Goal: Task Accomplishment & Management: Complete application form

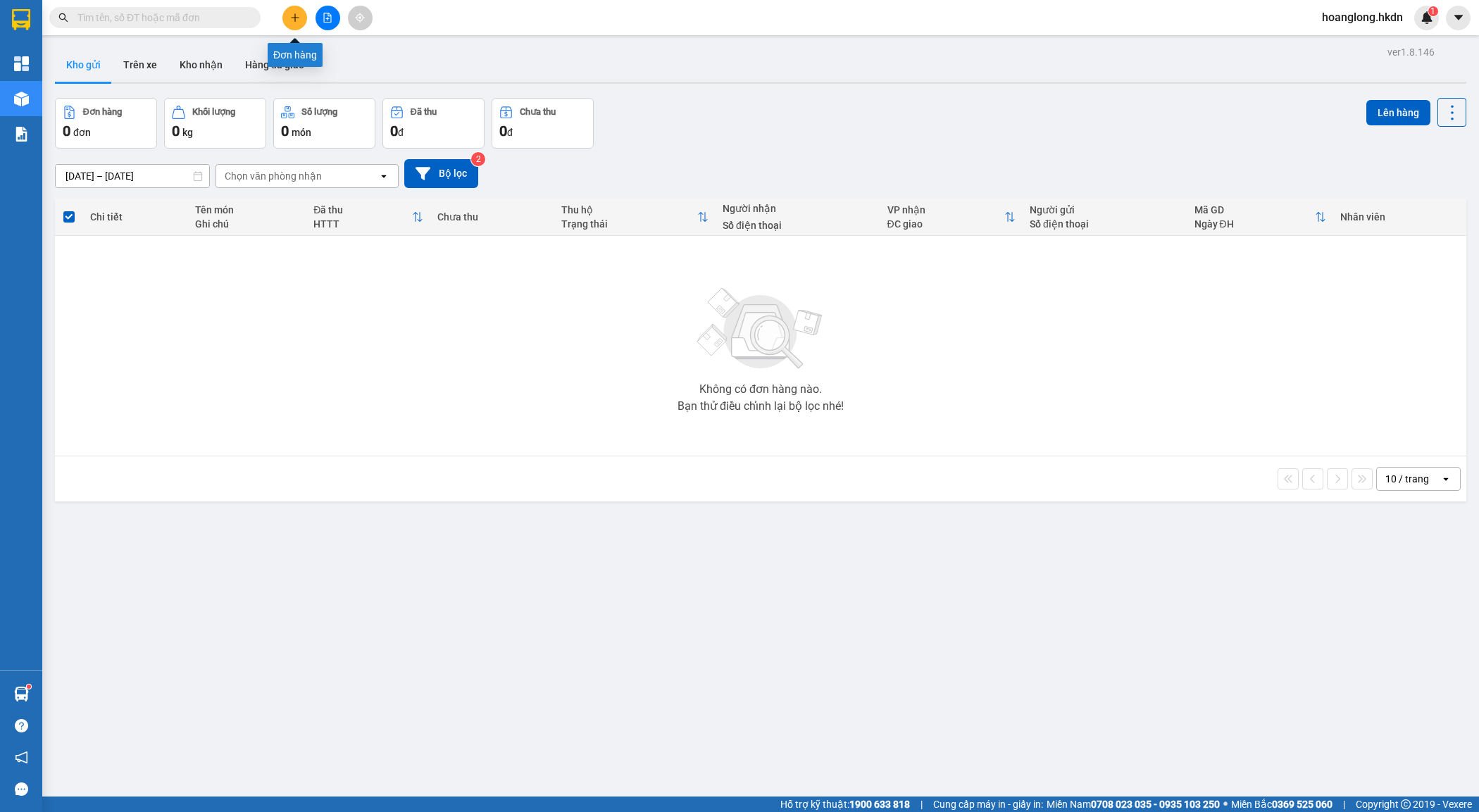
click at [300, 18] on button at bounding box center [295, 17] width 24 height 24
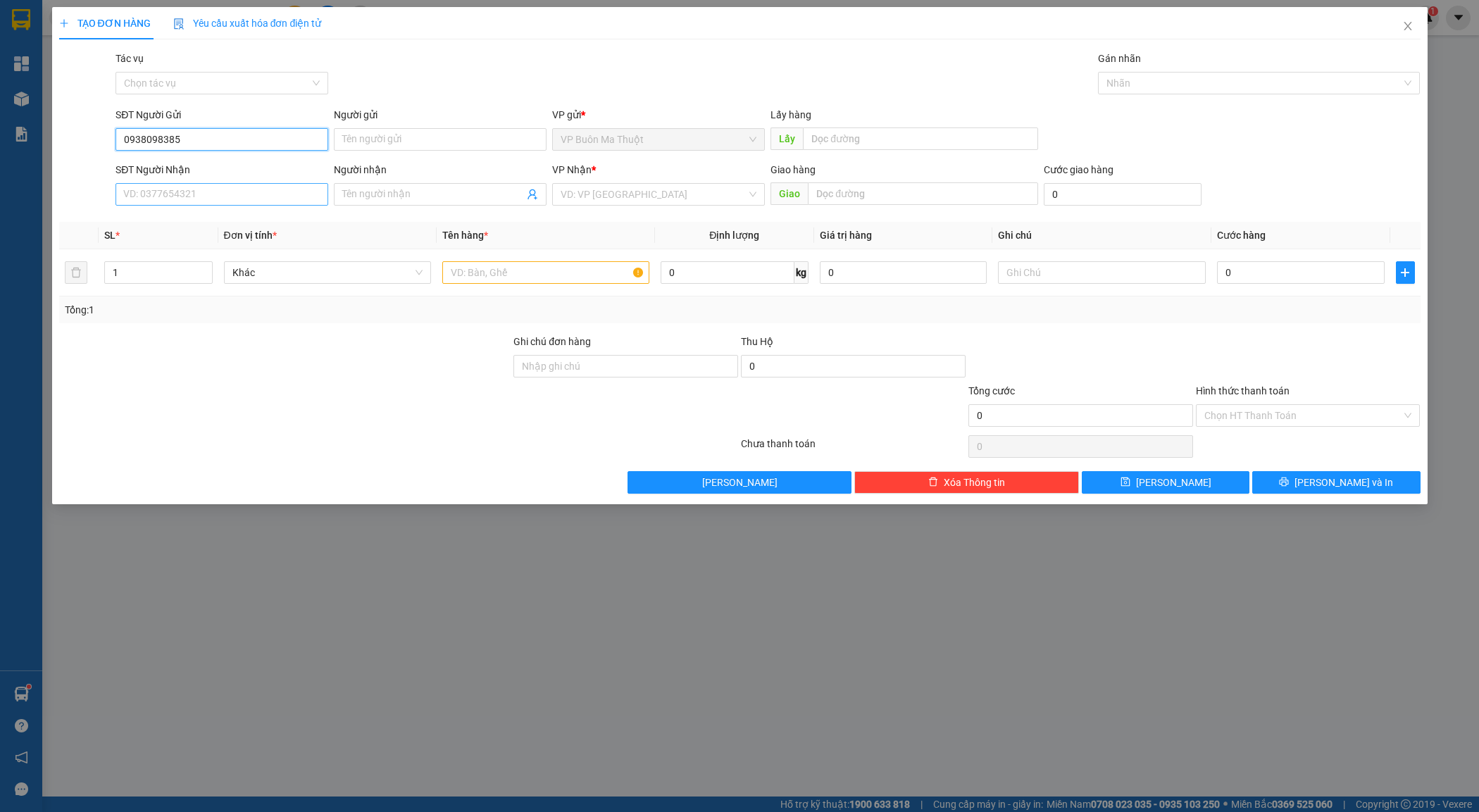
type input "0938098385"
click at [259, 205] on input "SĐT Người Nhận" at bounding box center [221, 194] width 213 height 23
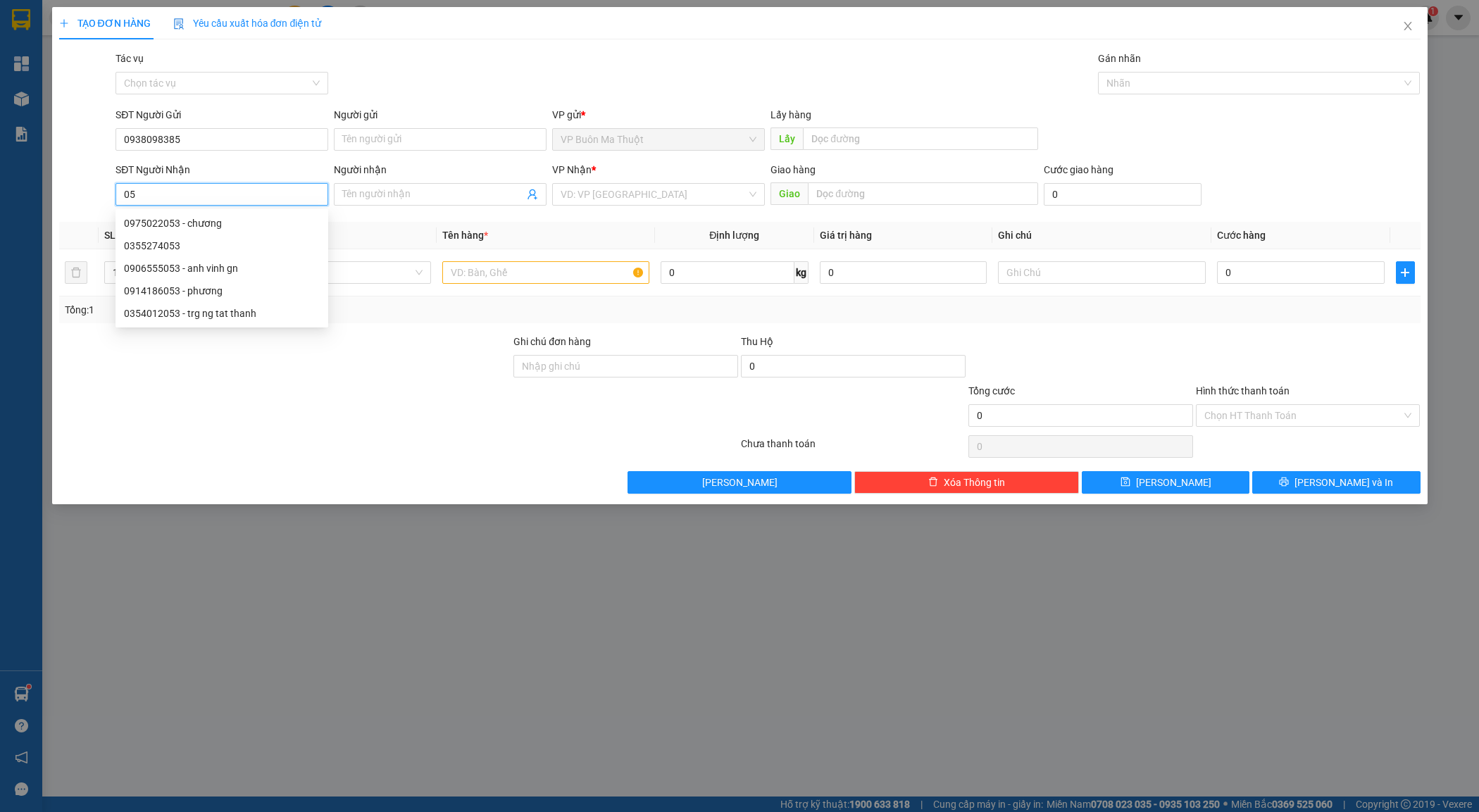
type input "0"
type input "0935228666"
click at [232, 230] on div "0935228666" at bounding box center [222, 224] width 196 height 16
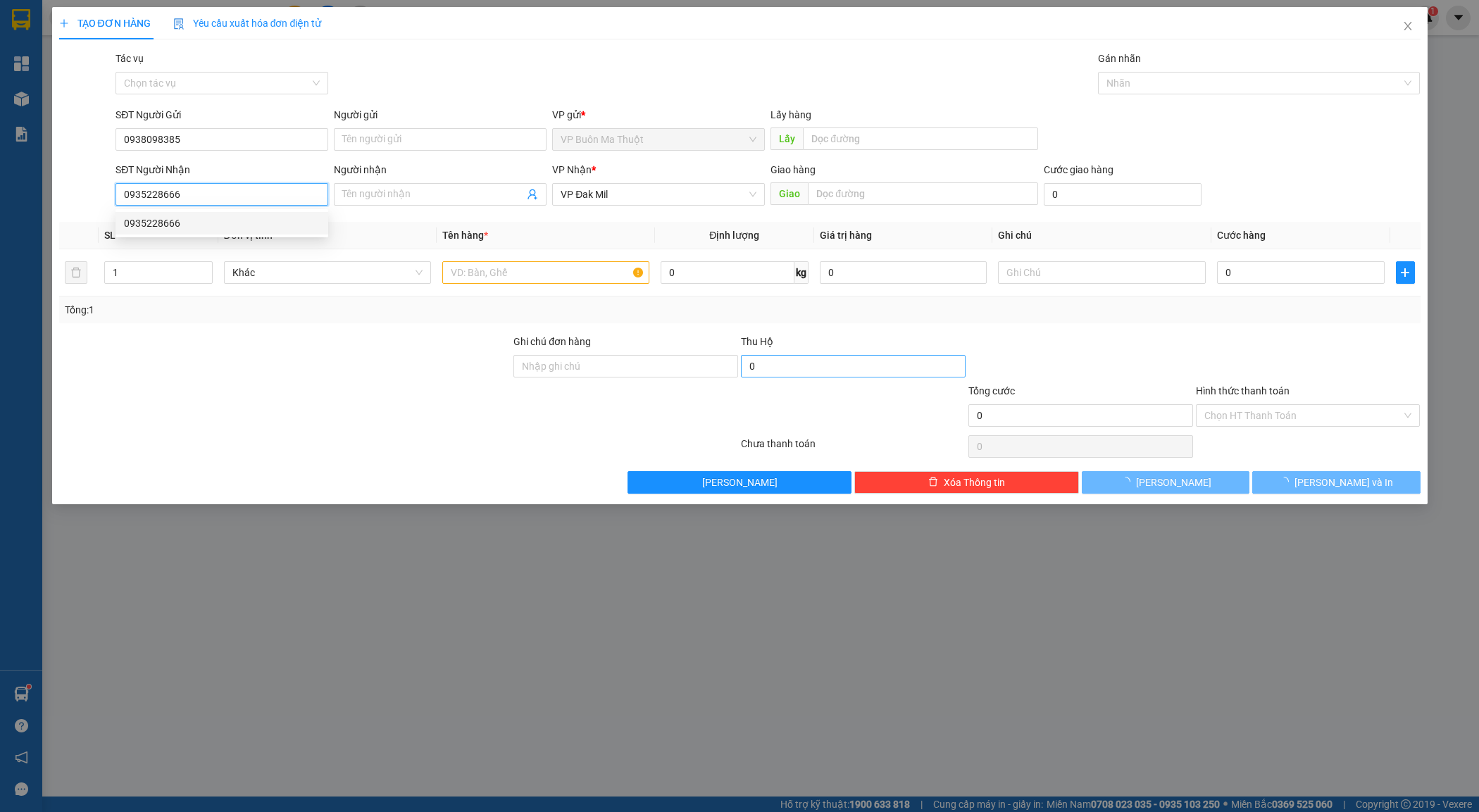
type input "60.000"
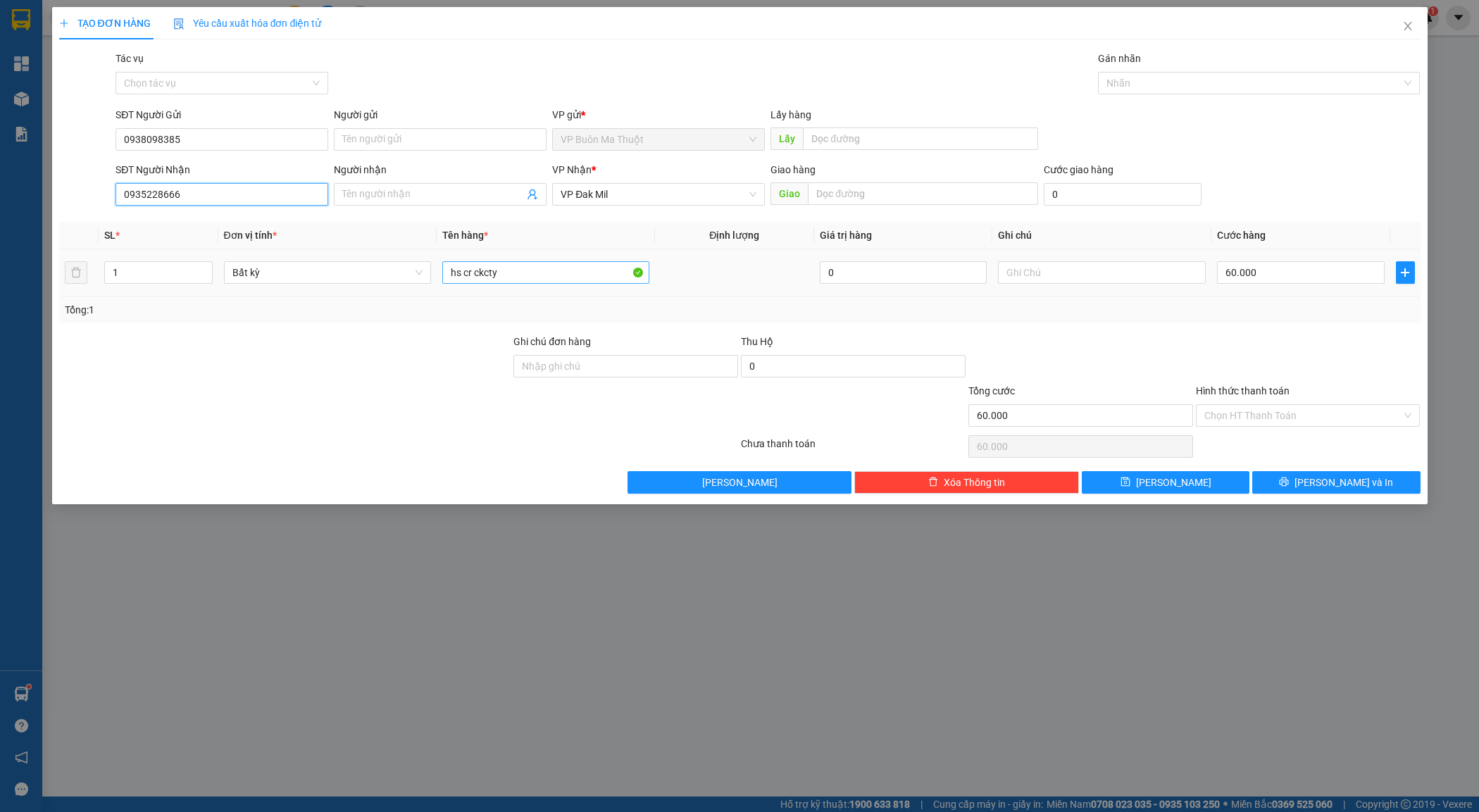
type input "0935228666"
click at [555, 273] on input "hs cr ckcty" at bounding box center [546, 273] width 207 height 23
type input "hs cr ckcty"
click at [1198, 487] on button "[PERSON_NAME]" at bounding box center [1166, 482] width 167 height 23
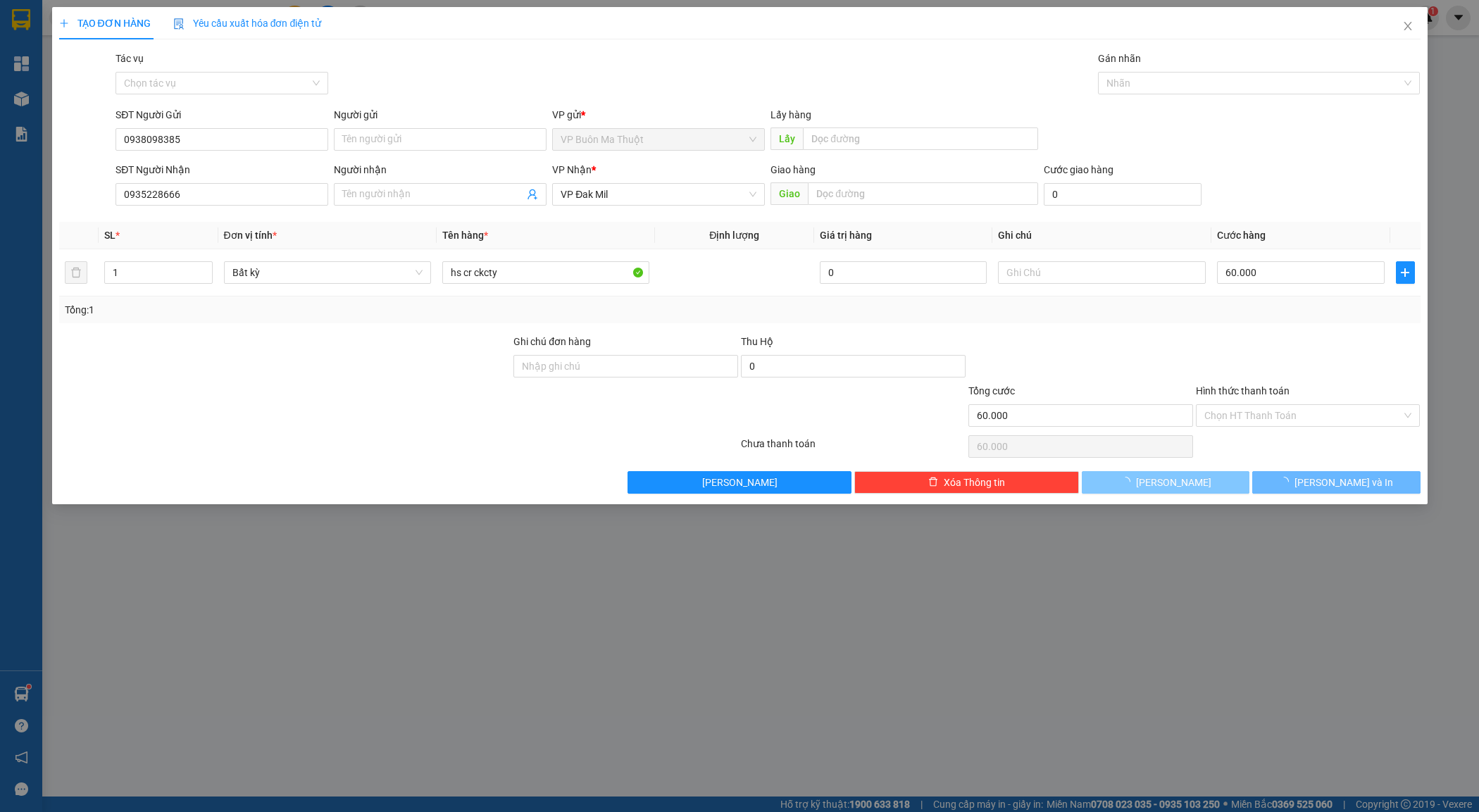
type input "0"
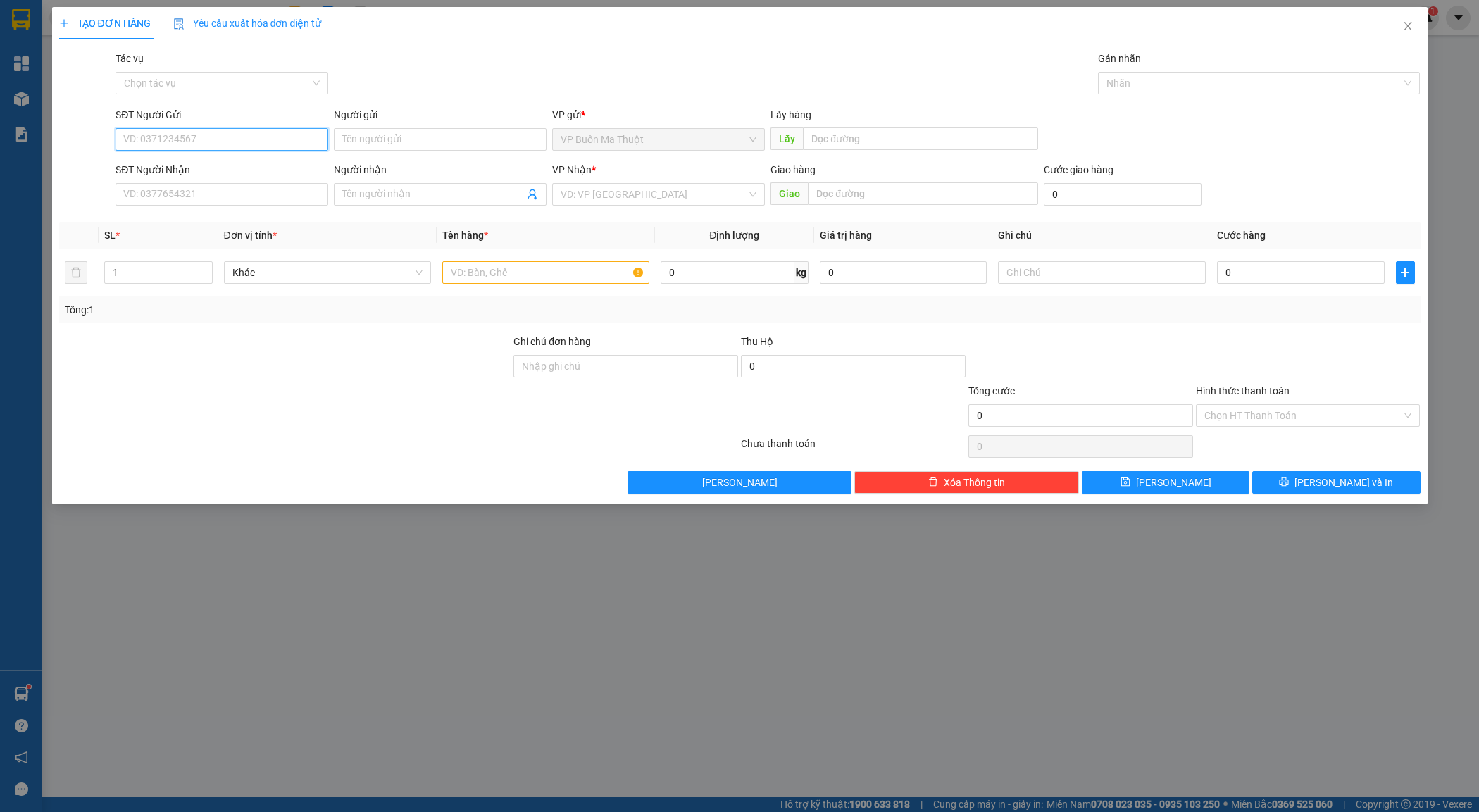
click at [288, 129] on input "SĐT Người Gửi" at bounding box center [221, 139] width 213 height 23
type input "0931621918"
click at [292, 195] on input "SĐT Người Nhận" at bounding box center [221, 194] width 213 height 23
type input "0824214848"
click at [529, 262] on input "text" at bounding box center [546, 273] width 207 height 23
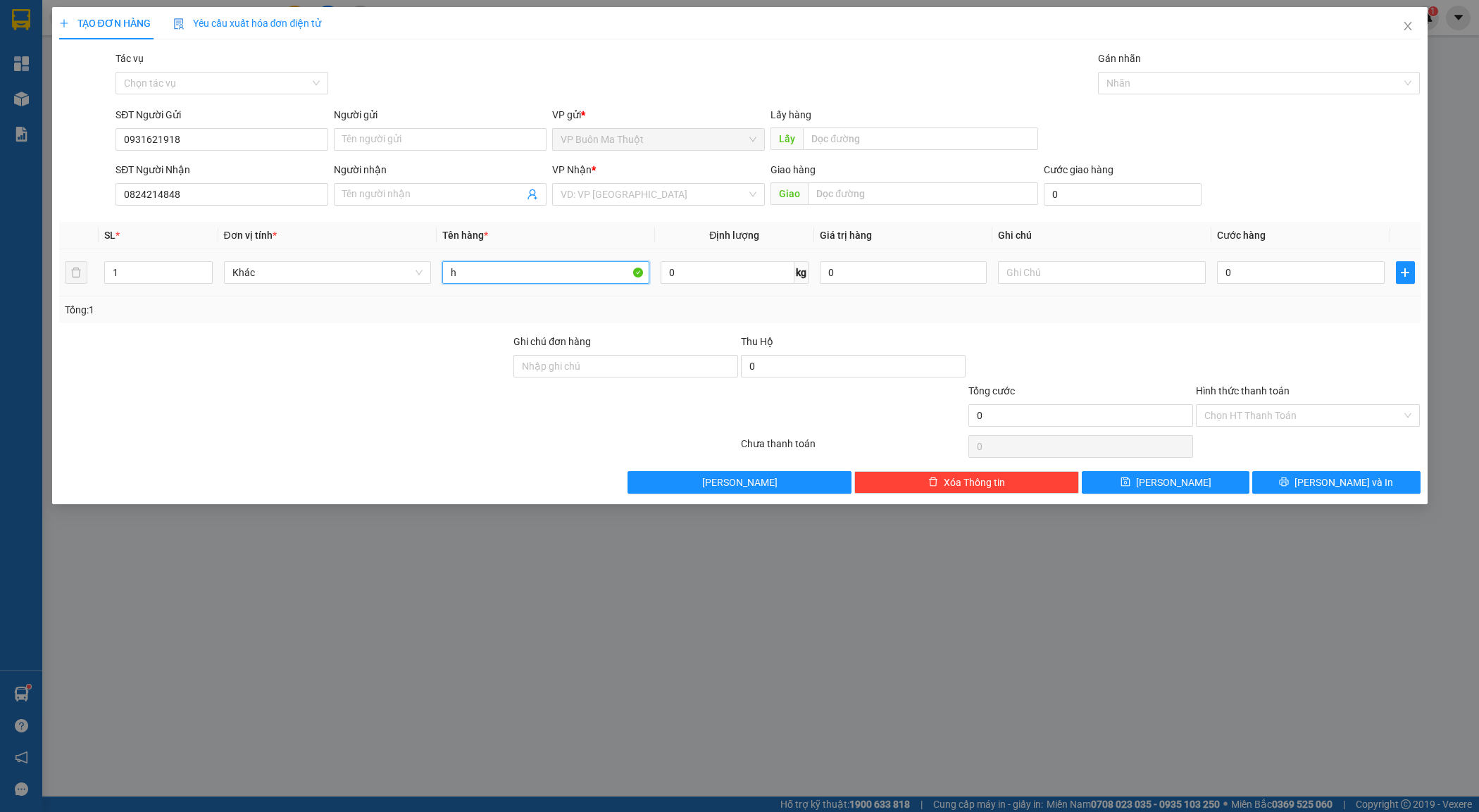
paste input "ô"
paste input "ộp"
paste input "đ"
type input "hộp đen"
click at [1290, 278] on input "0" at bounding box center [1301, 273] width 167 height 23
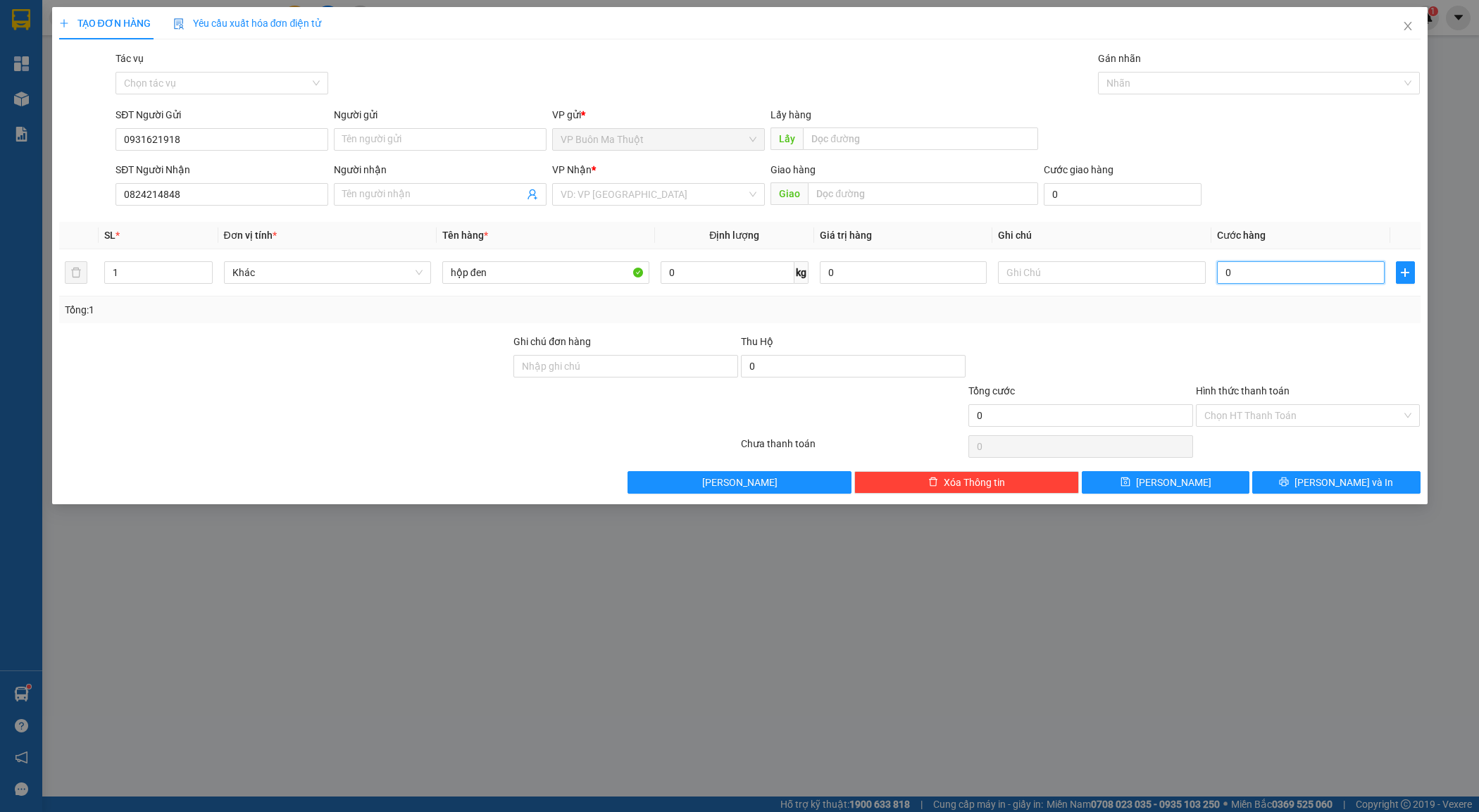
type input "3"
type input "30"
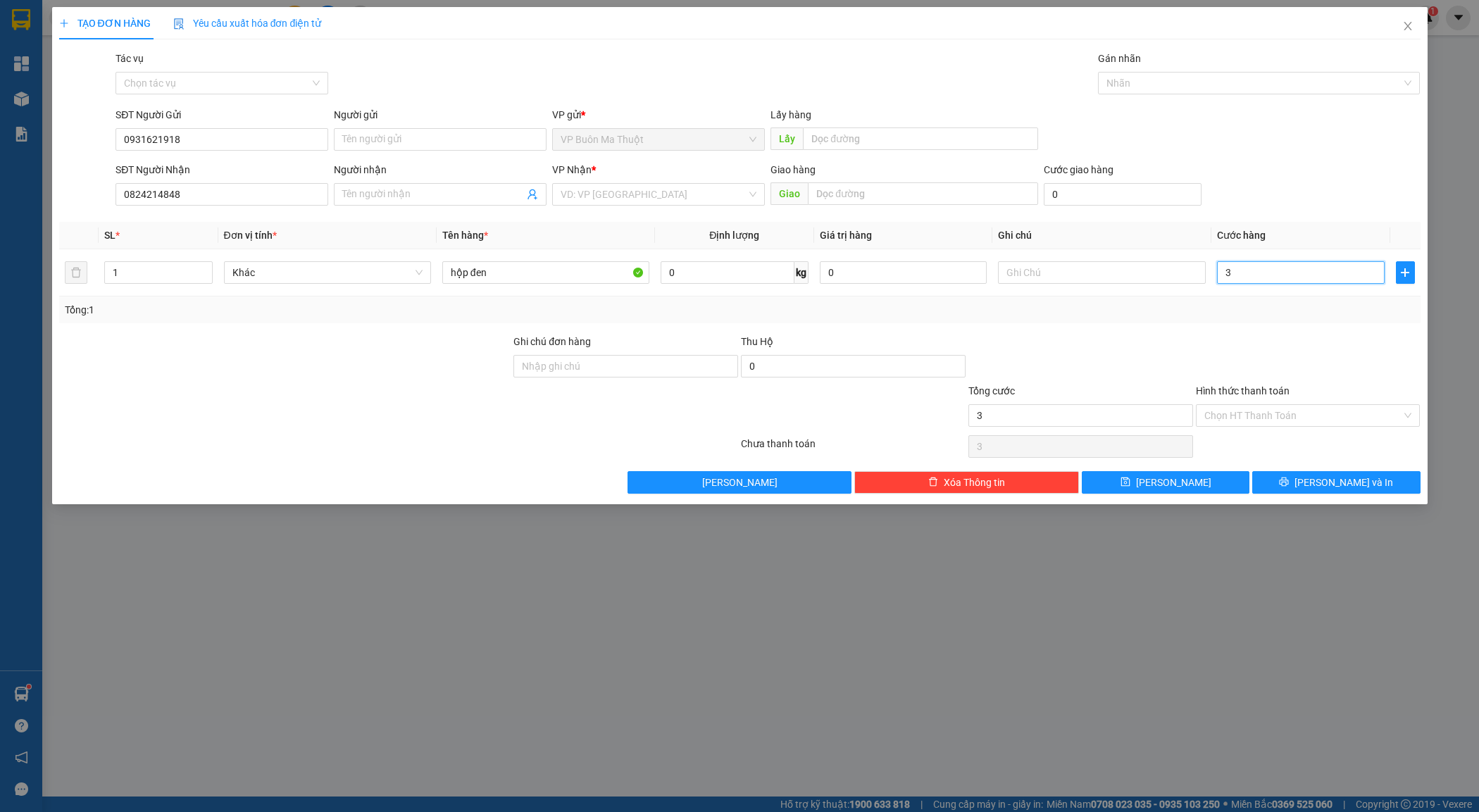
type input "30"
type input "300"
type input "3.000"
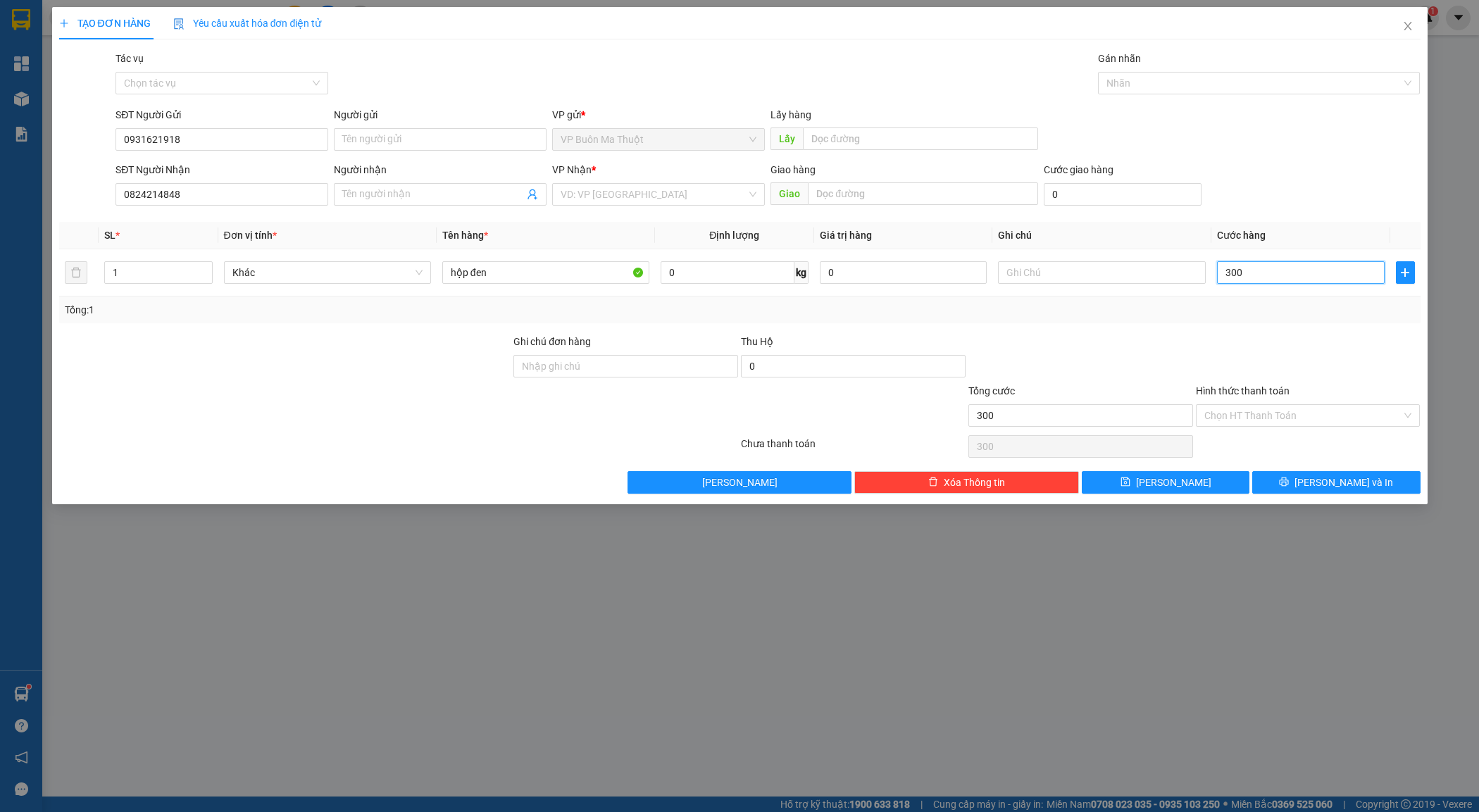
type input "3.000"
type input "30.000"
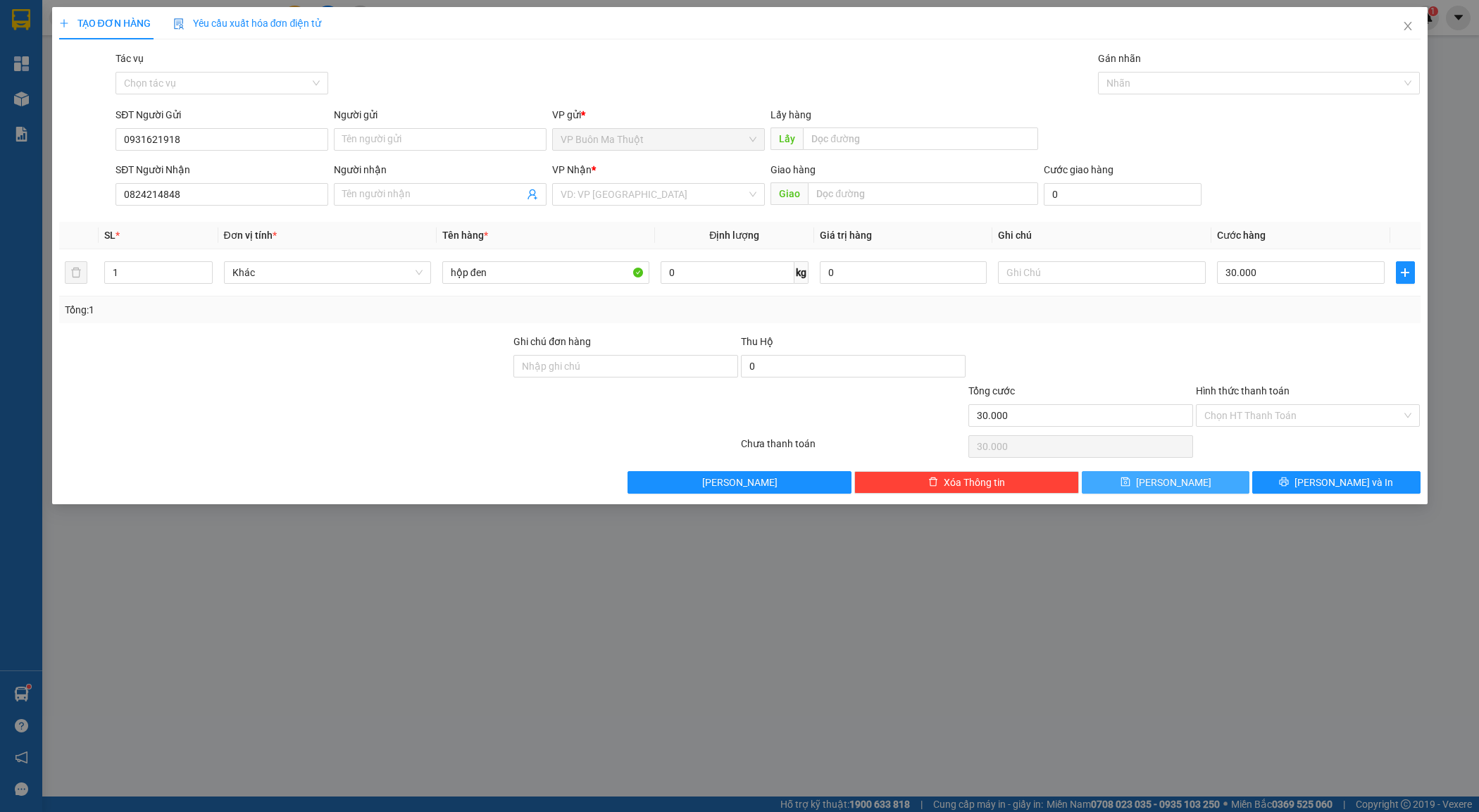
click at [1146, 491] on button "[PERSON_NAME]" at bounding box center [1166, 482] width 167 height 23
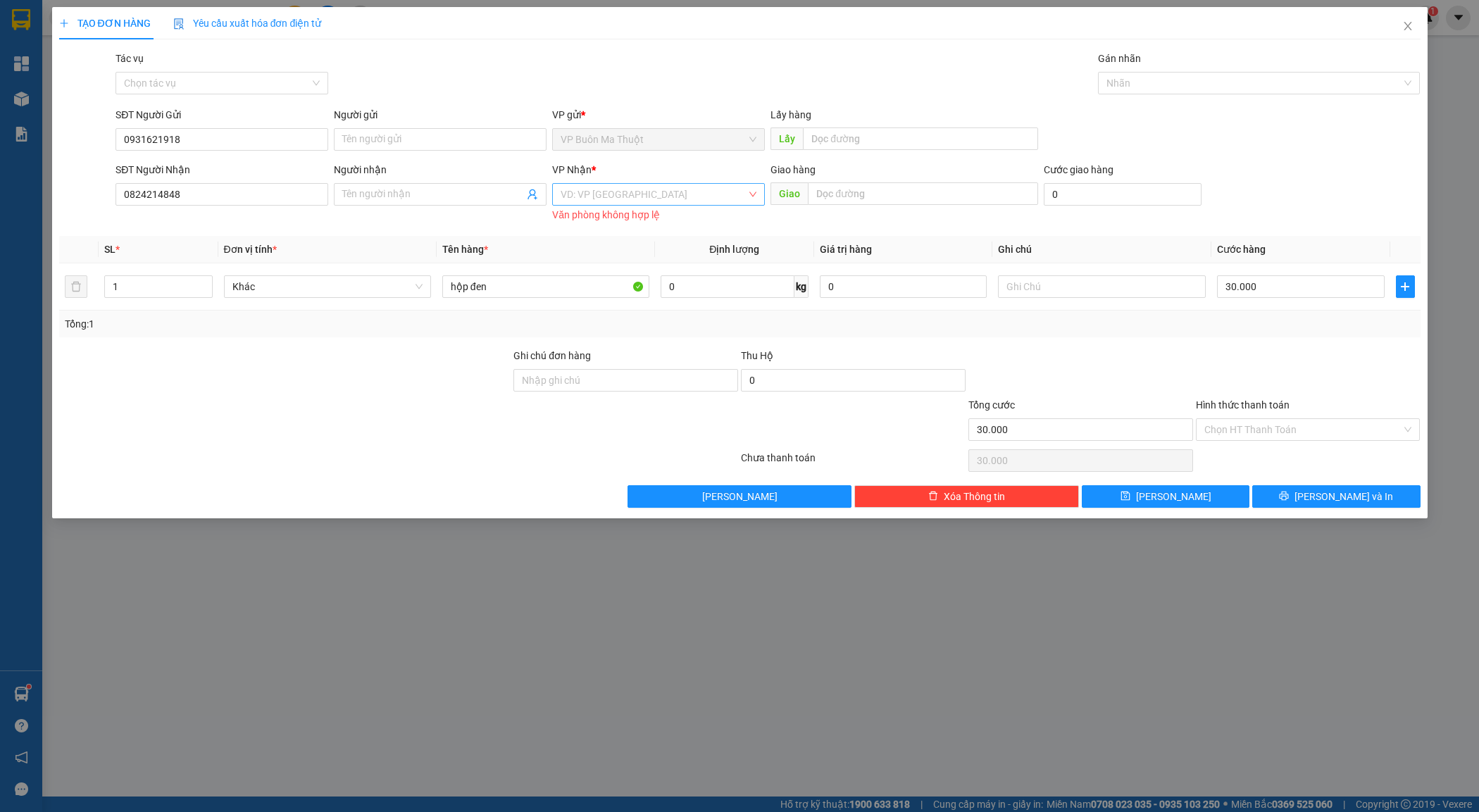
click at [622, 195] on input "search" at bounding box center [653, 194] width 186 height 21
click at [655, 261] on div "VP Đak Mil" at bounding box center [659, 269] width 196 height 16
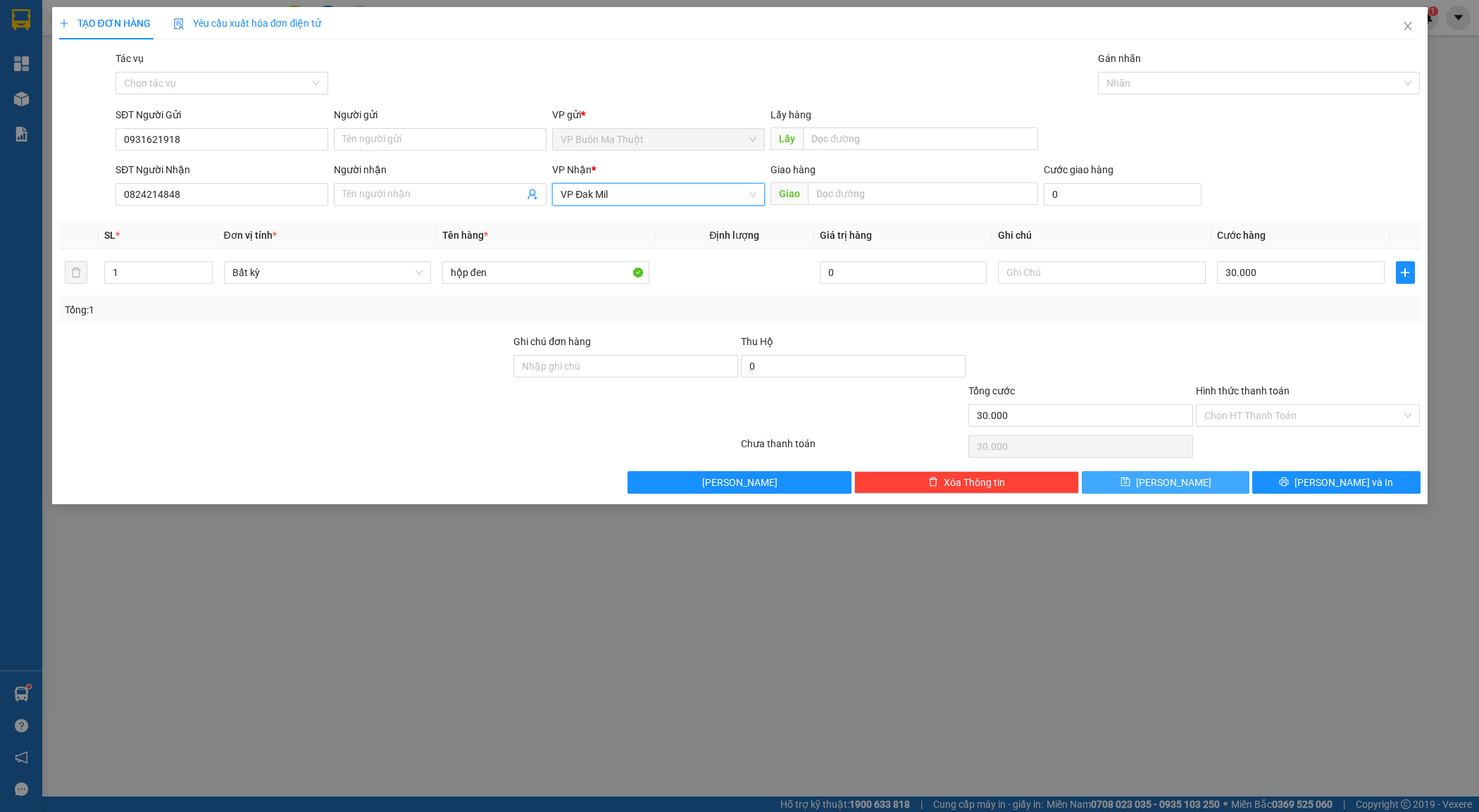
click at [1195, 486] on button "[PERSON_NAME]" at bounding box center [1166, 482] width 167 height 23
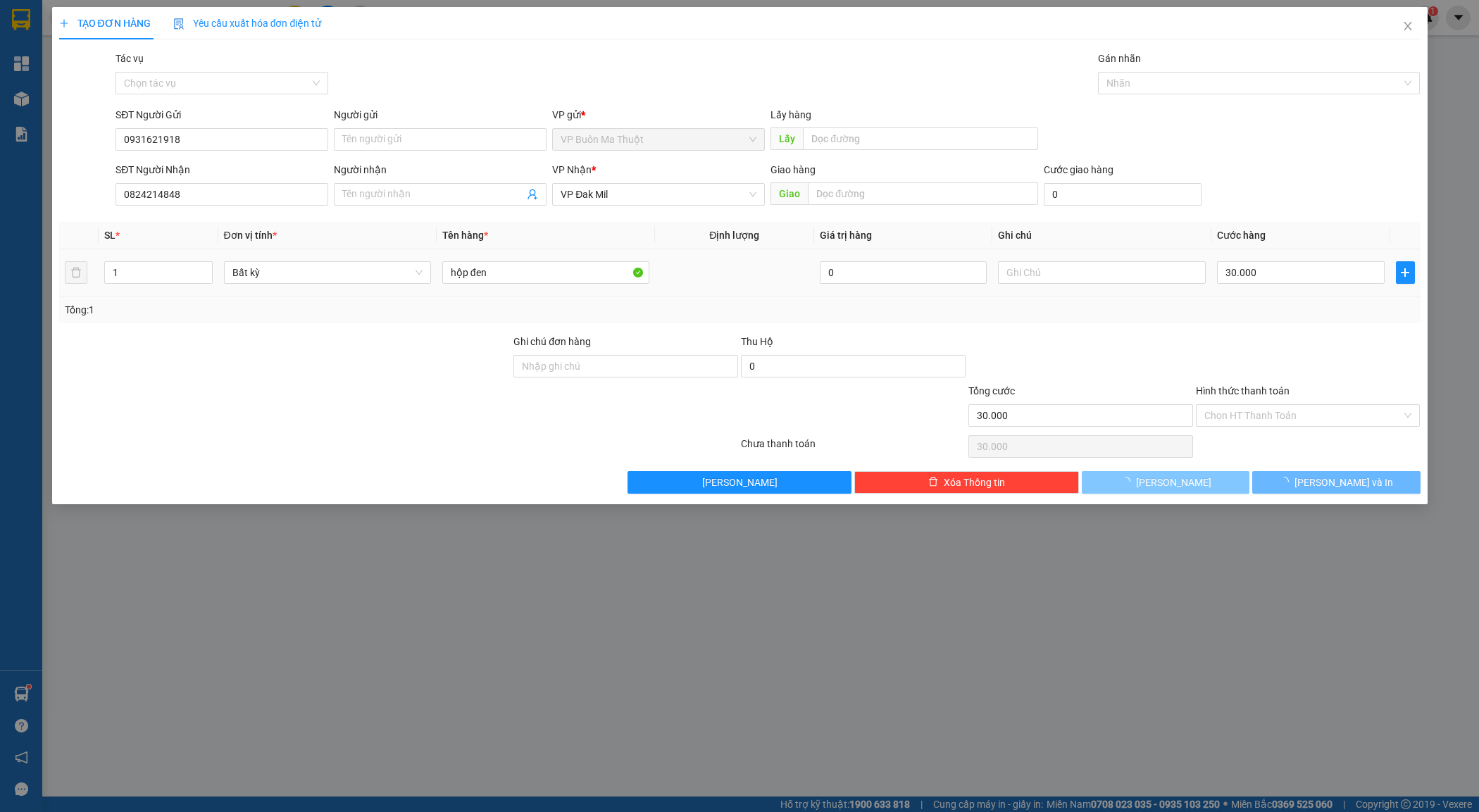
type input "0"
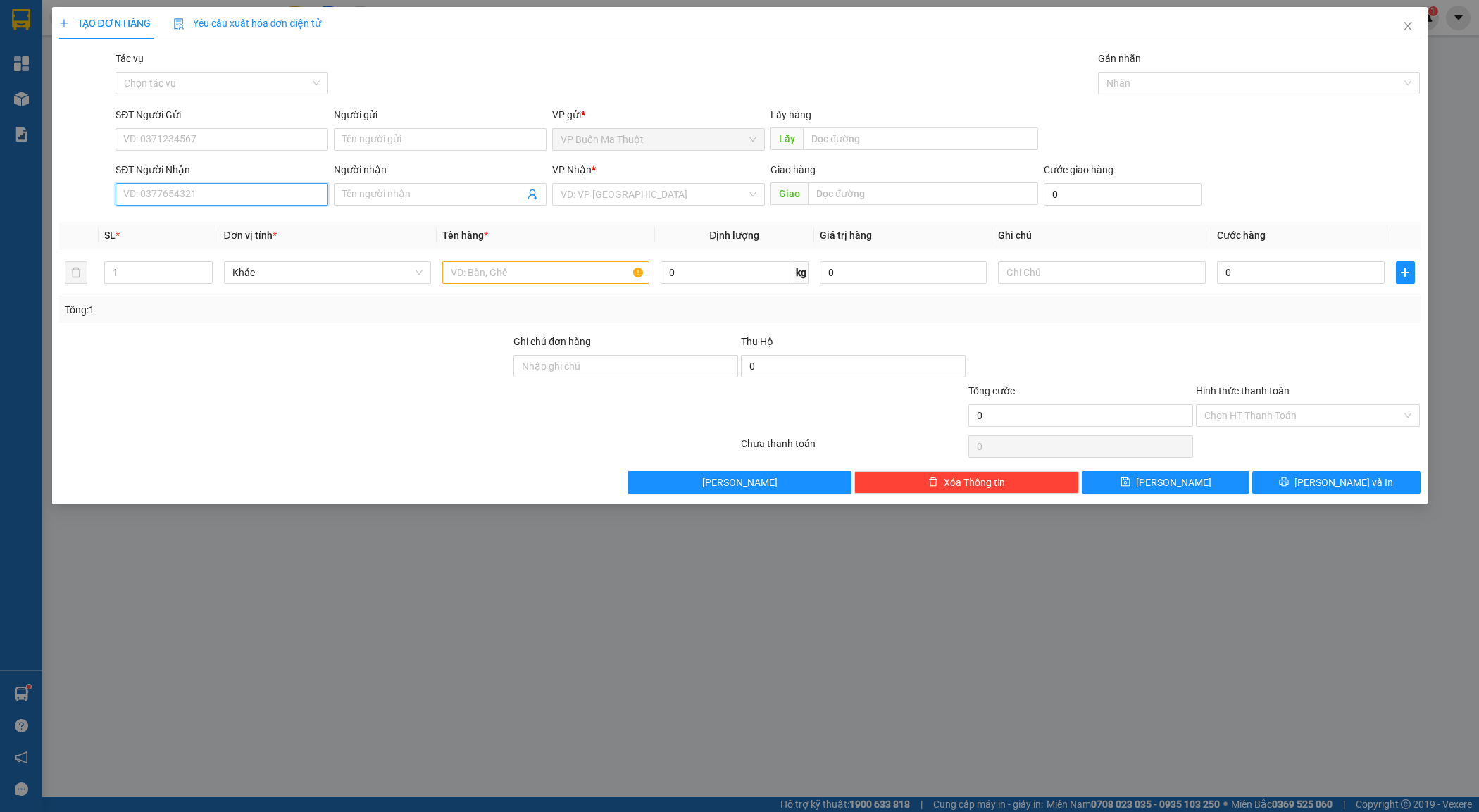
click at [242, 198] on input "SĐT Người Nhận" at bounding box center [221, 194] width 213 height 23
type input "0914142463"
click at [269, 224] on div "0914142463" at bounding box center [222, 224] width 196 height 16
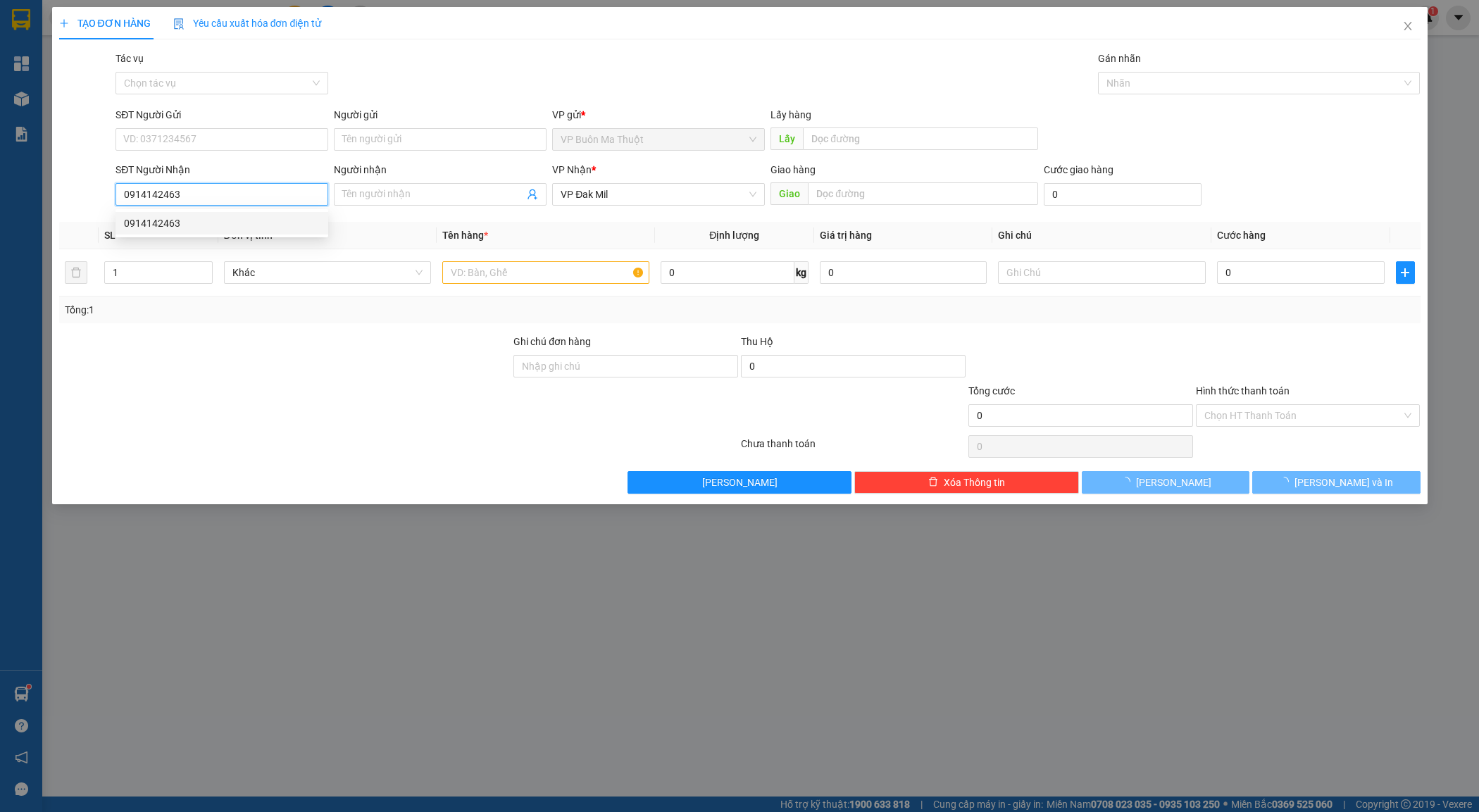
type input "30.000"
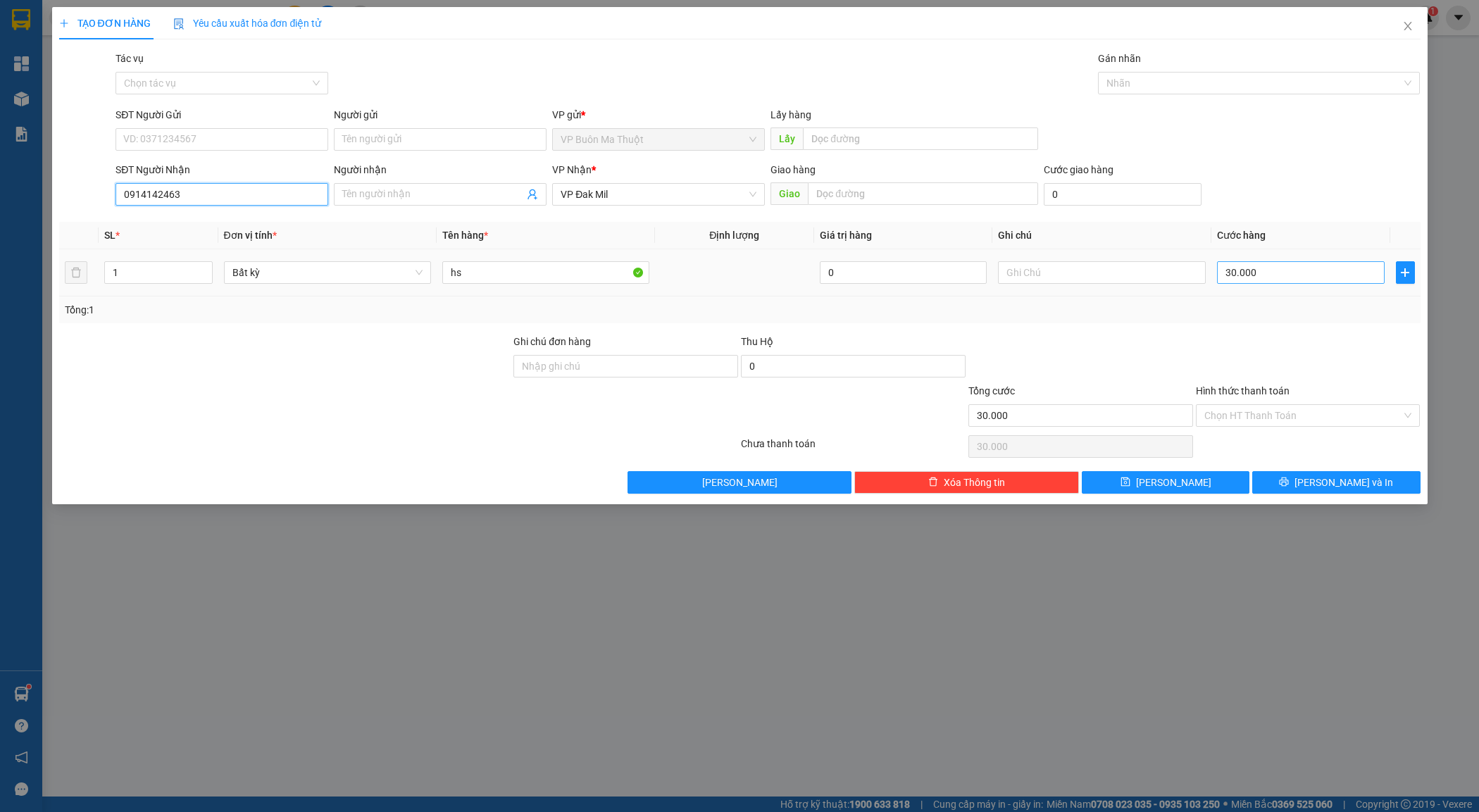
type input "0914142463"
click at [1277, 271] on input "30.000" at bounding box center [1301, 273] width 167 height 23
type input "4"
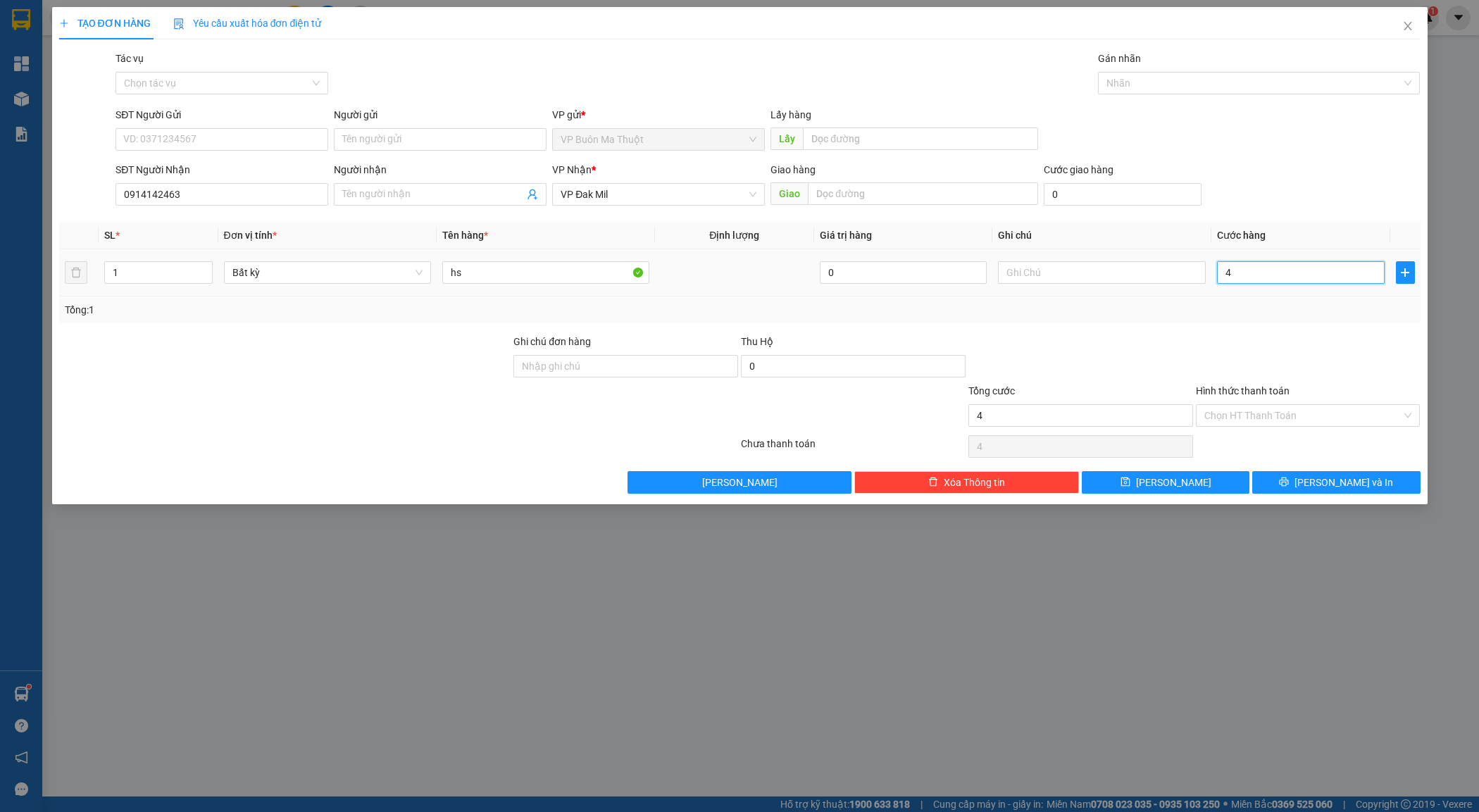
type input "40"
type input "400"
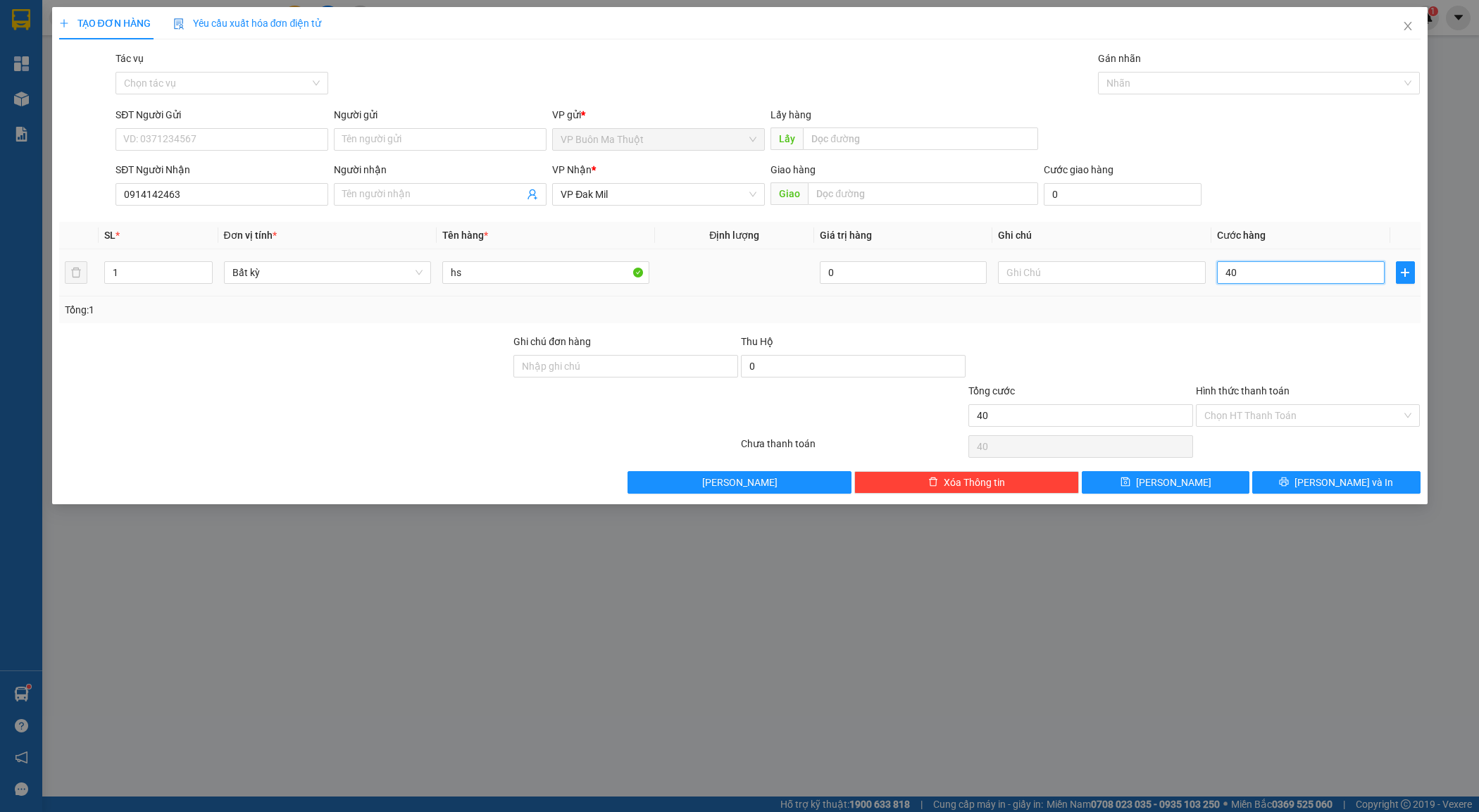
type input "400"
type input "4.000"
type input "40.000"
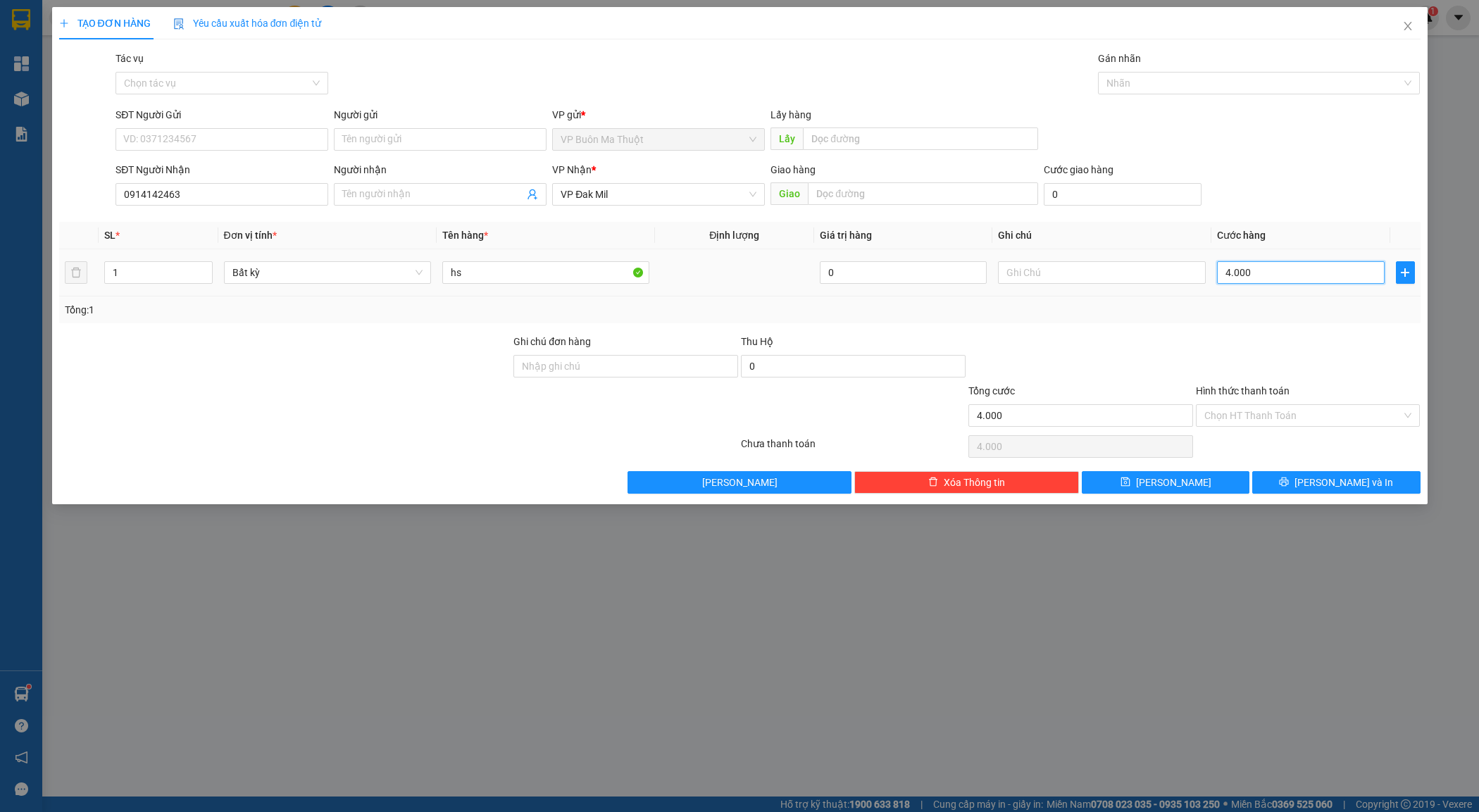
type input "40.000"
click at [1156, 476] on button "[PERSON_NAME]" at bounding box center [1166, 482] width 167 height 23
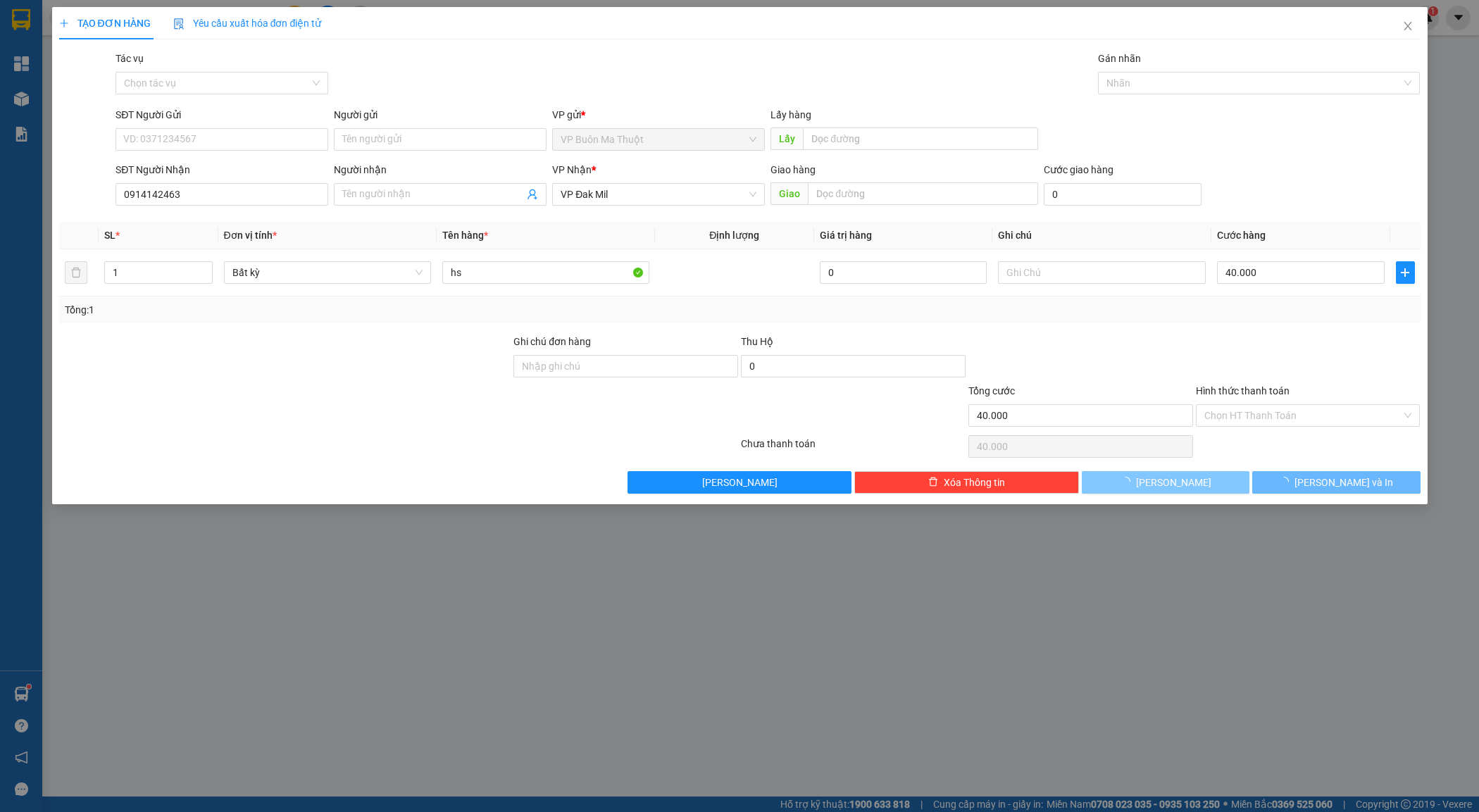
type input "0"
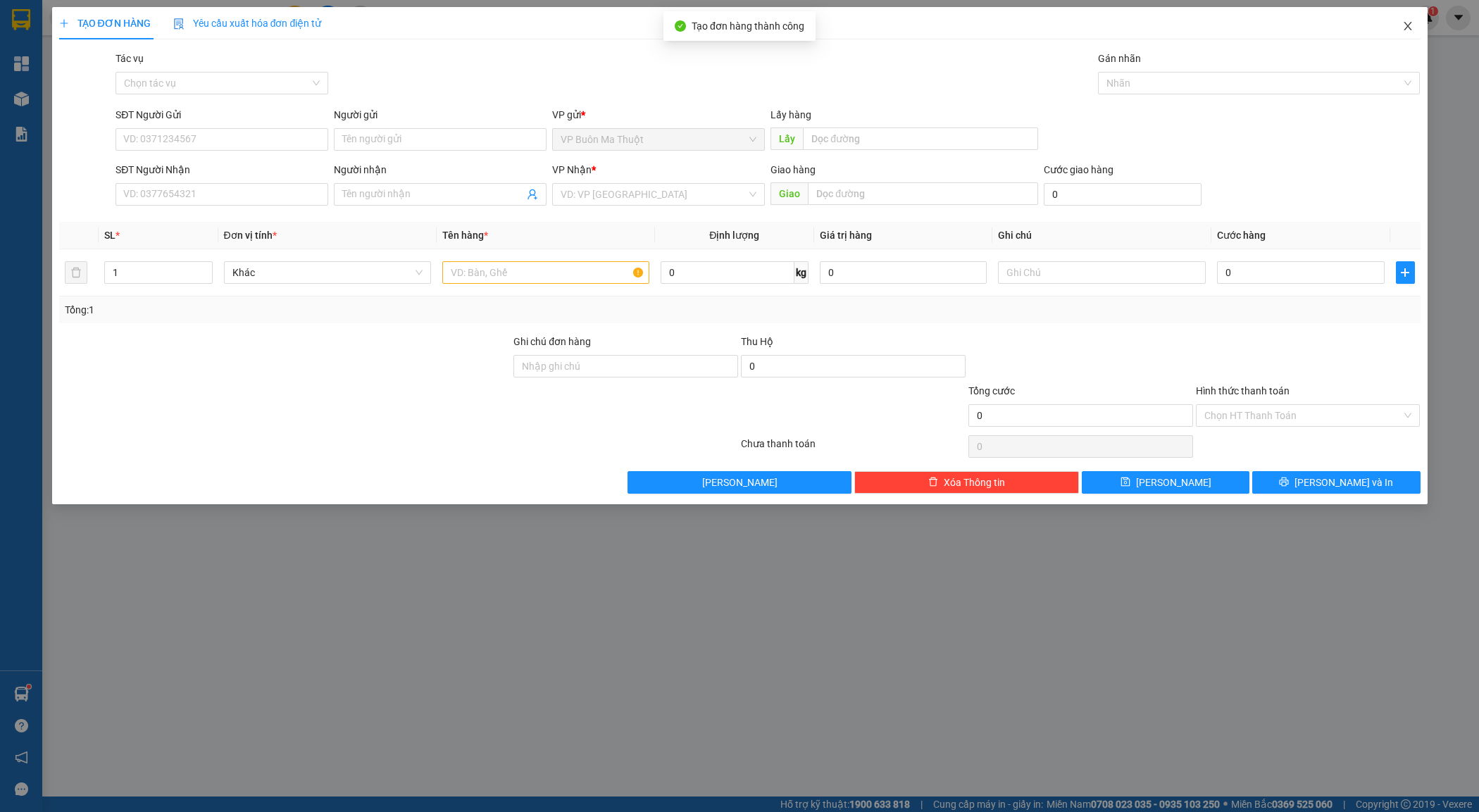
click at [1414, 22] on span "Close" at bounding box center [1408, 27] width 40 height 39
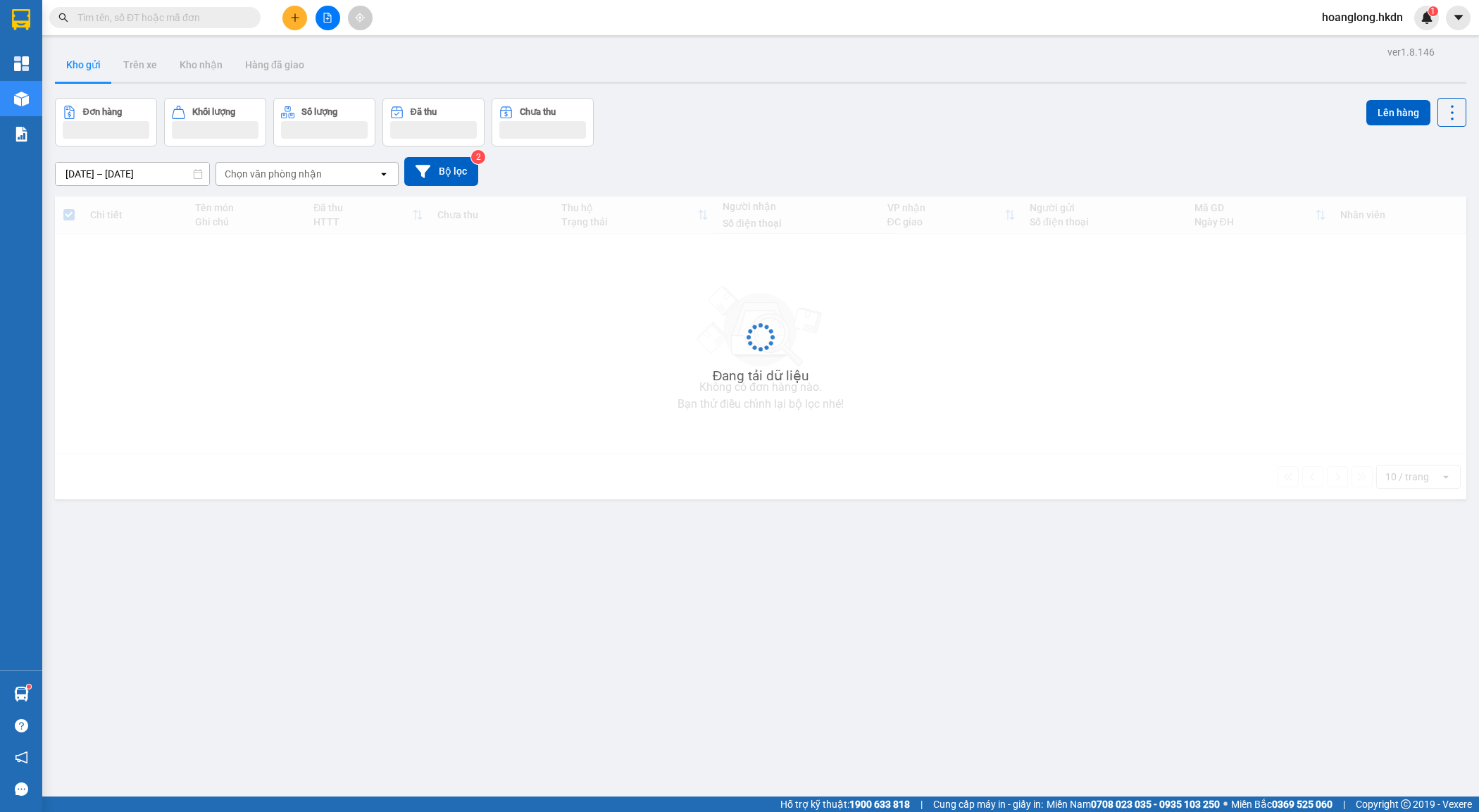
click at [83, 68] on button "Kho gửi" at bounding box center [84, 65] width 57 height 34
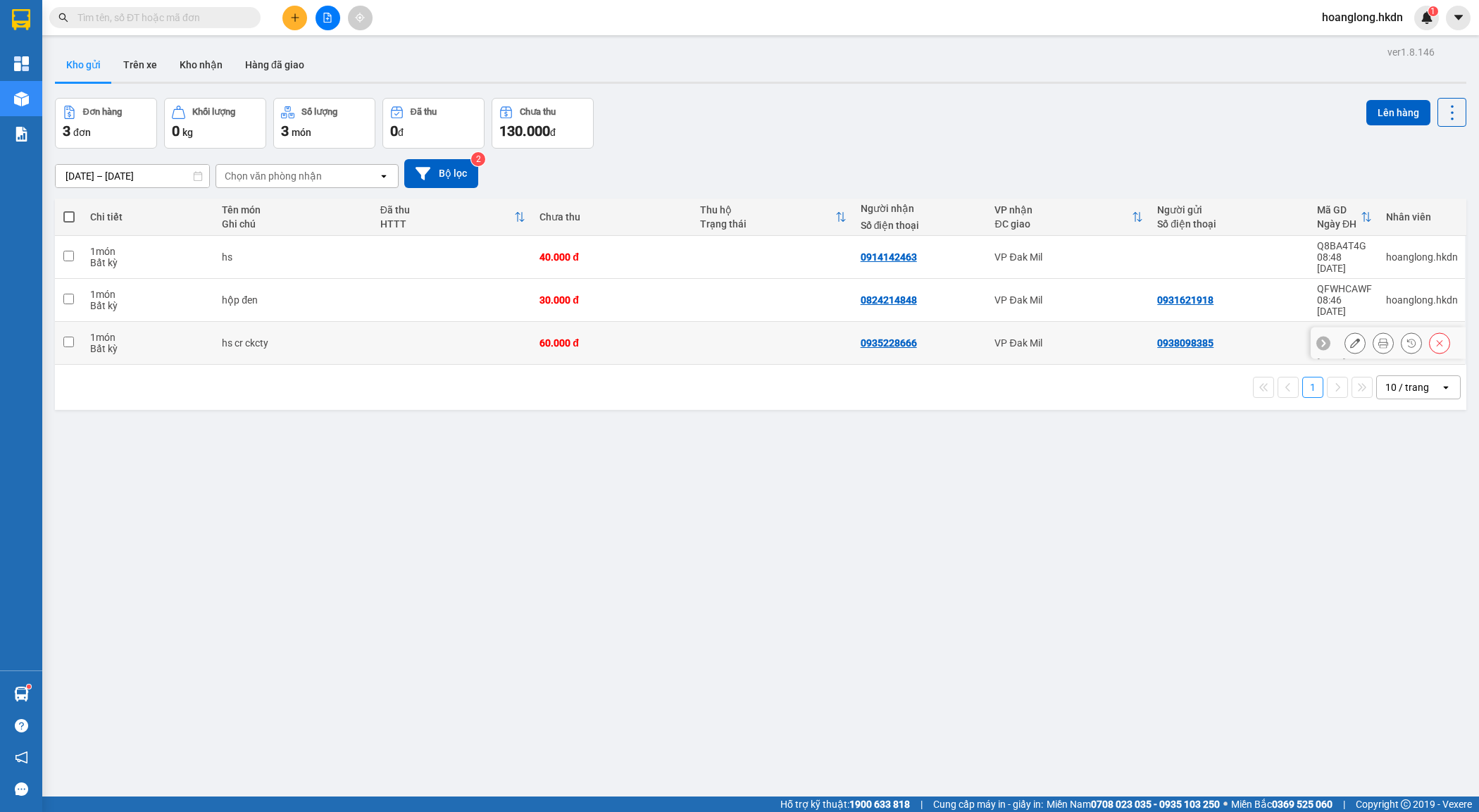
click at [1256, 337] on div "0938098385" at bounding box center [1230, 343] width 146 height 11
checkbox input "true"
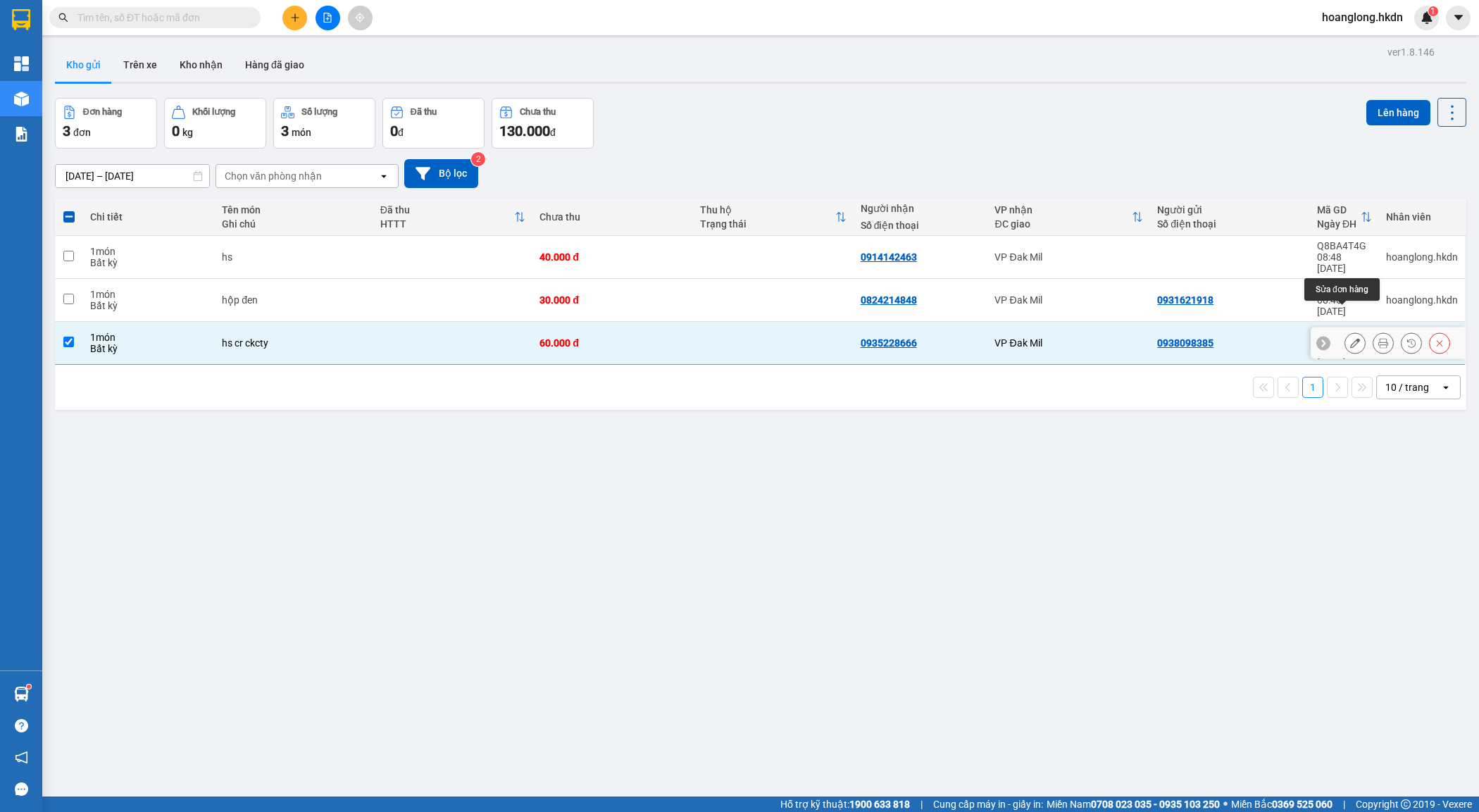
click at [1350, 338] on icon at bounding box center [1355, 343] width 9 height 9
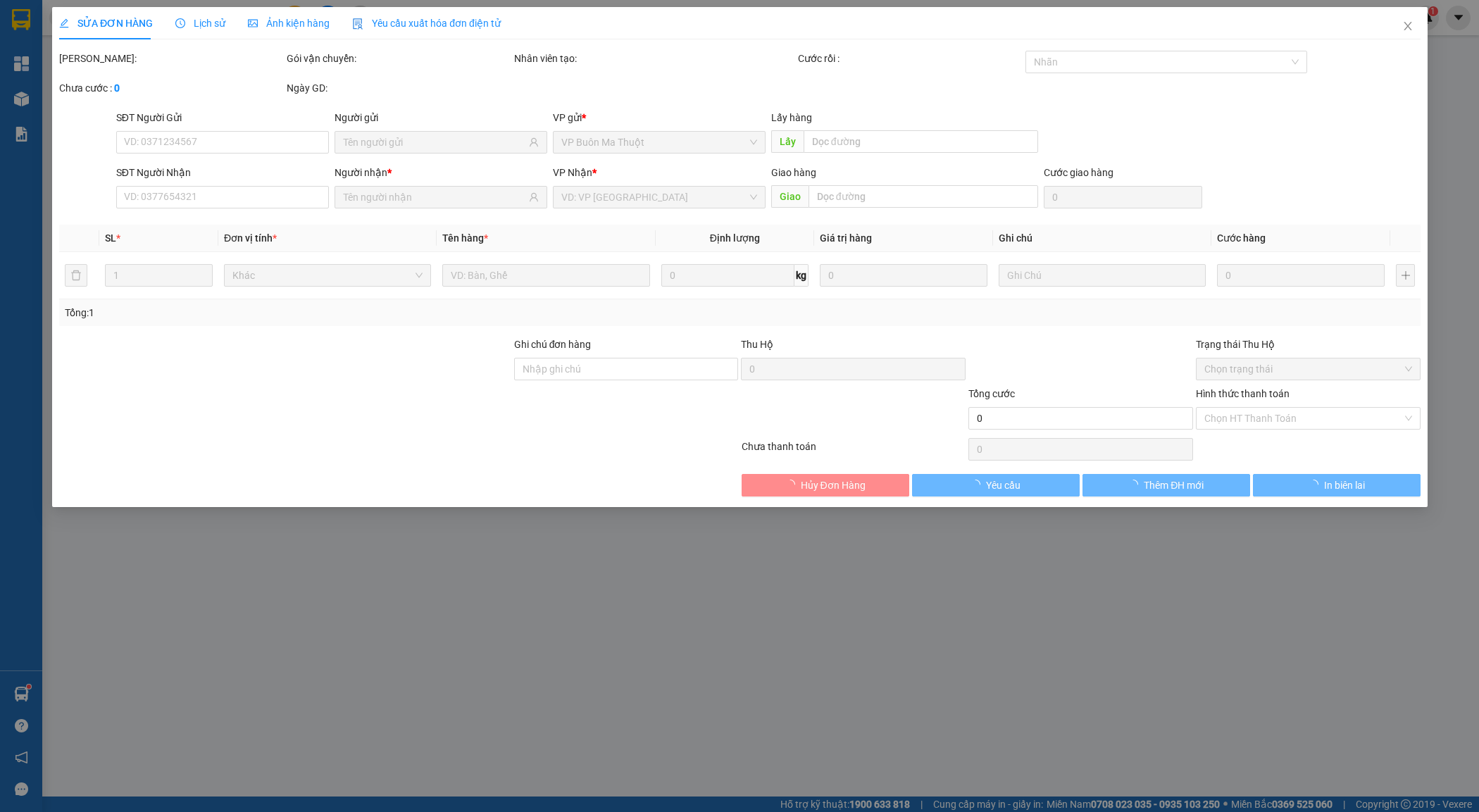
type input "0938098385"
type input "0935228666"
type input "60.000"
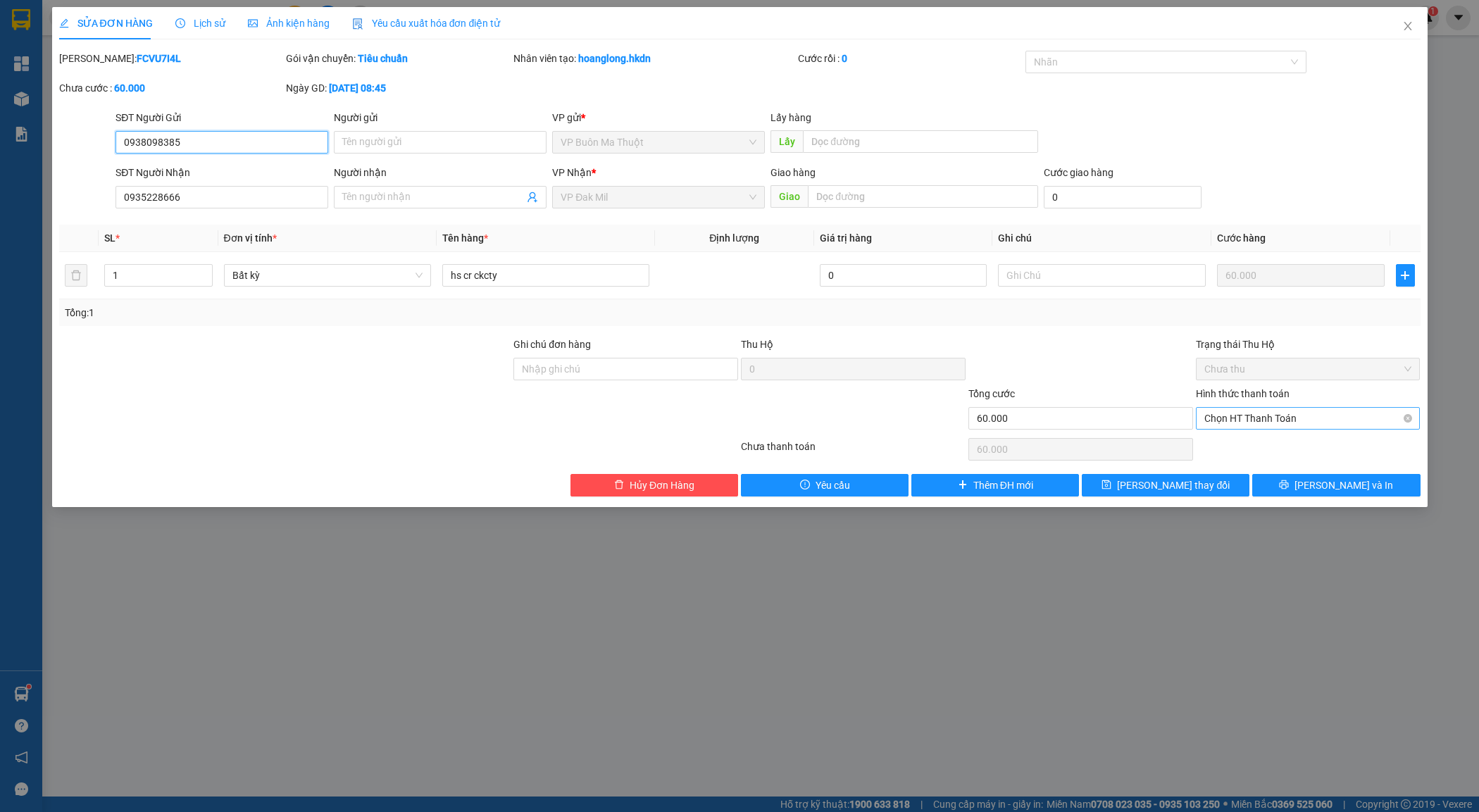
click at [1252, 420] on span "Chọn HT Thanh Toán" at bounding box center [1308, 418] width 208 height 21
click at [1235, 445] on div "Tại văn phòng" at bounding box center [1308, 447] width 208 height 16
type input "0"
drag, startPoint x: 1149, startPoint y: 480, endPoint x: 1111, endPoint y: 498, distance: 42.0
click at [1150, 480] on span "[PERSON_NAME] thay đổi" at bounding box center [1173, 486] width 113 height 16
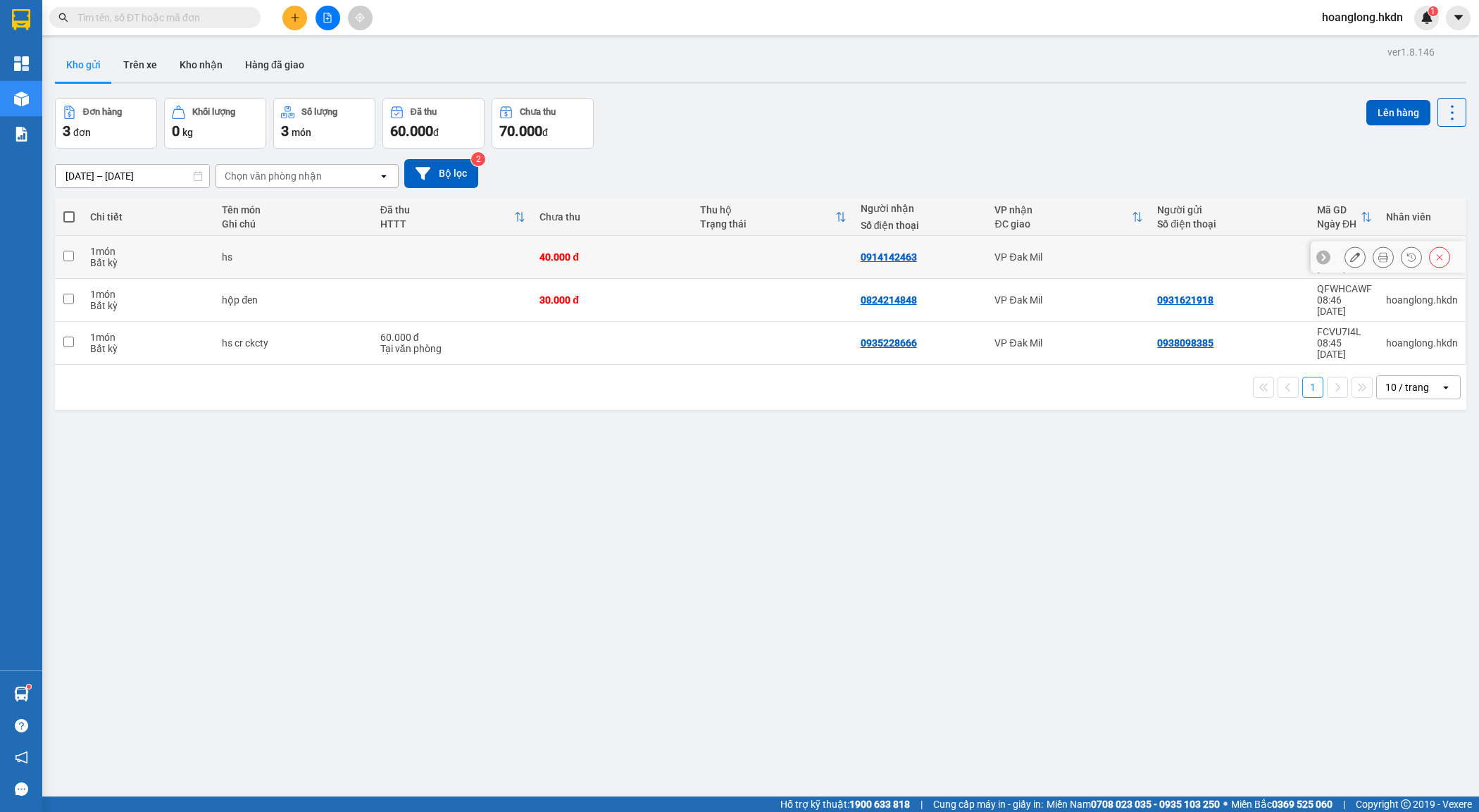
click at [394, 243] on td at bounding box center [453, 258] width 160 height 43
checkbox input "true"
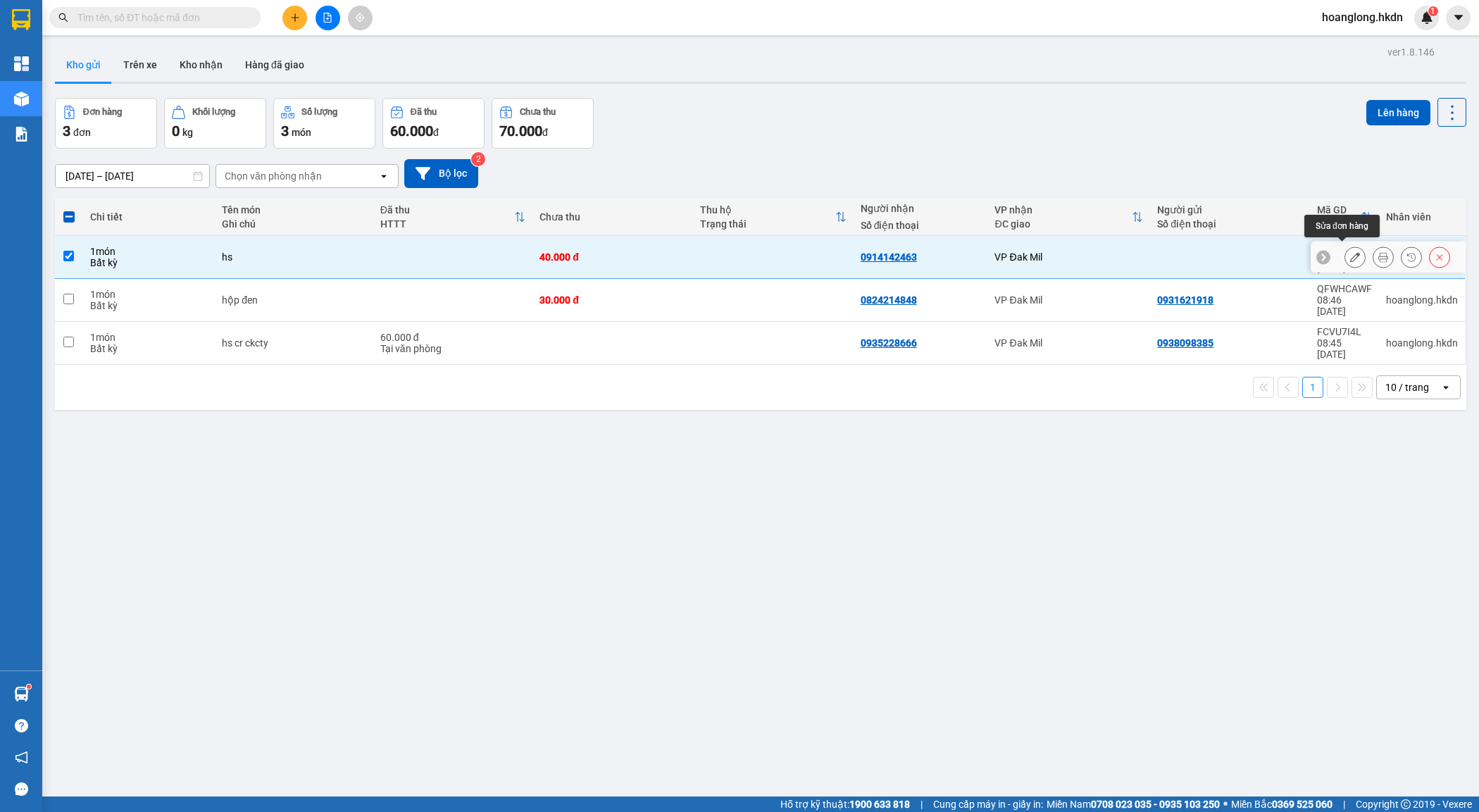
click at [1345, 247] on button at bounding box center [1355, 257] width 20 height 24
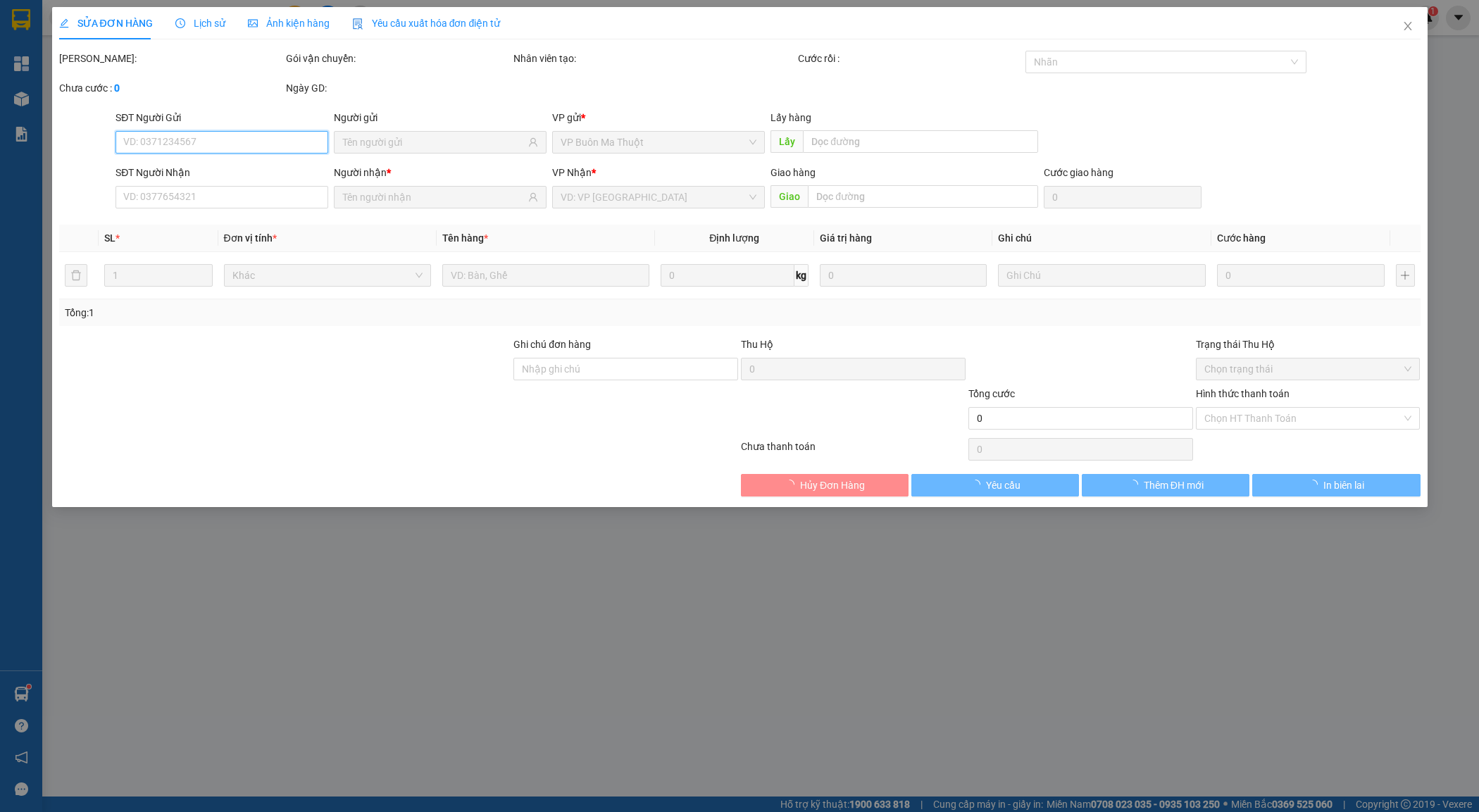
type input "0914142463"
type input "40.000"
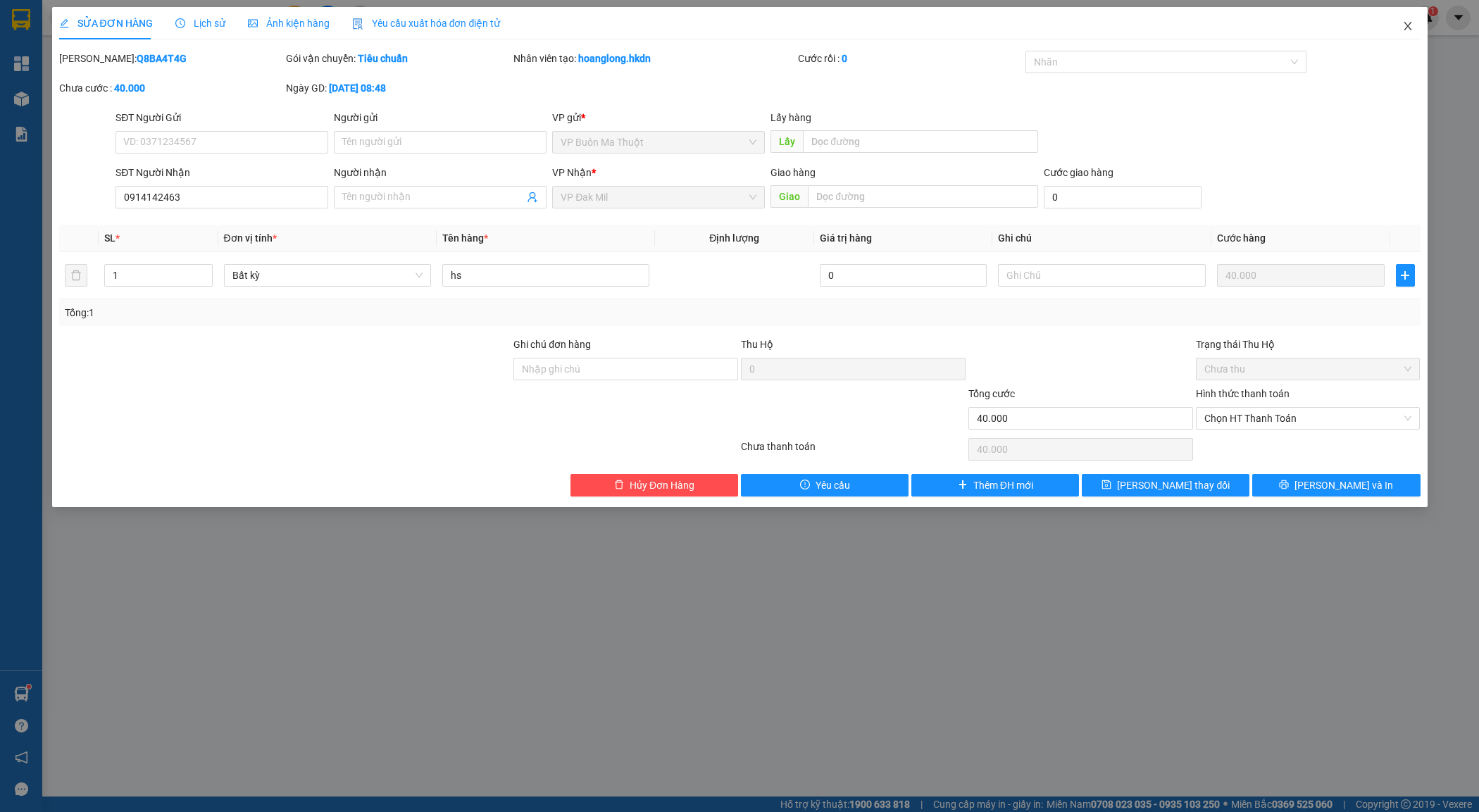
click at [1413, 26] on icon "close" at bounding box center [1408, 26] width 11 height 11
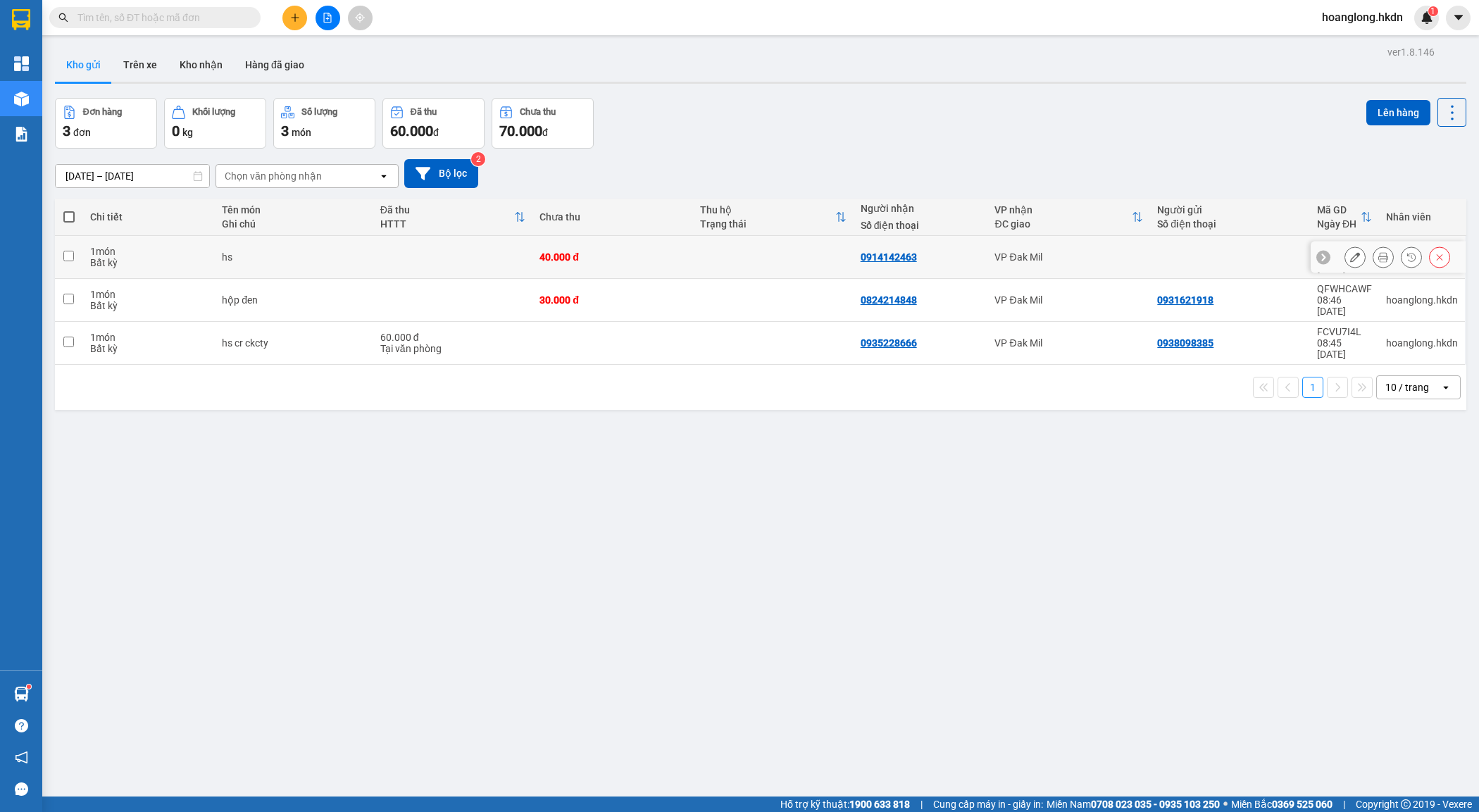
click at [966, 244] on td "0914142463" at bounding box center [921, 258] width 134 height 43
checkbox input "true"
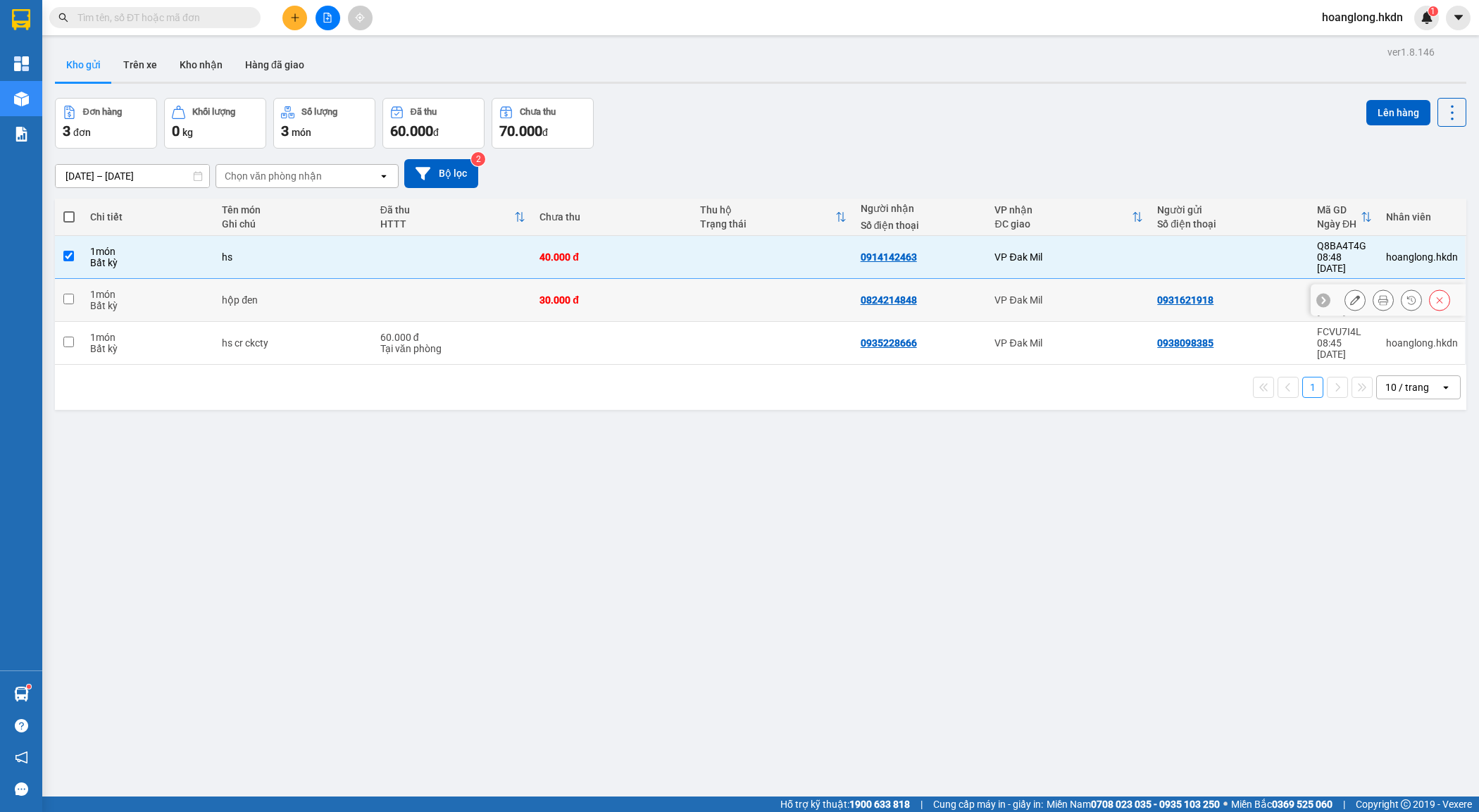
click at [952, 295] on div "0824214848" at bounding box center [921, 300] width 120 height 11
checkbox input "true"
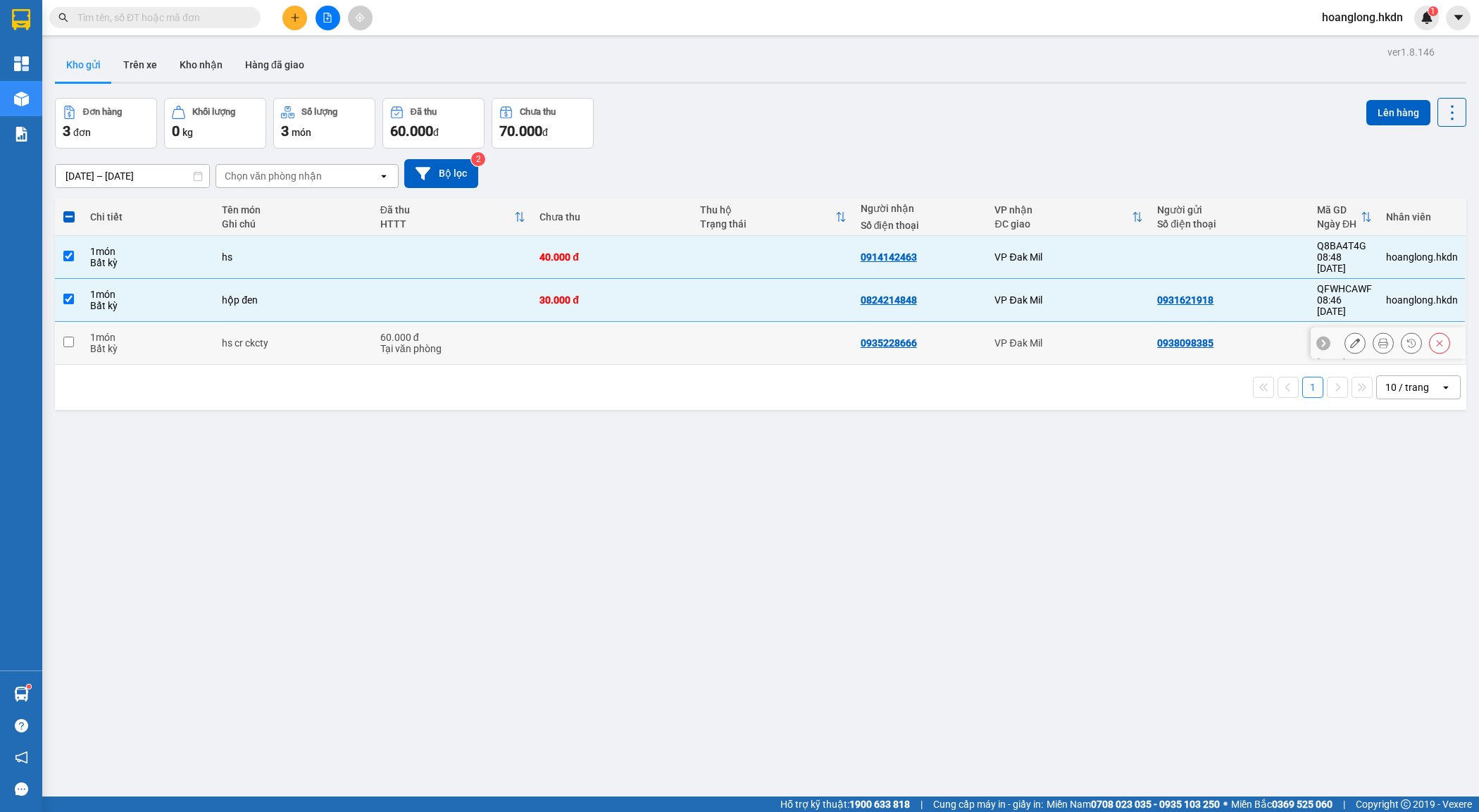
click at [969, 337] on div "0935228666" at bounding box center [921, 343] width 120 height 11
checkbox input "true"
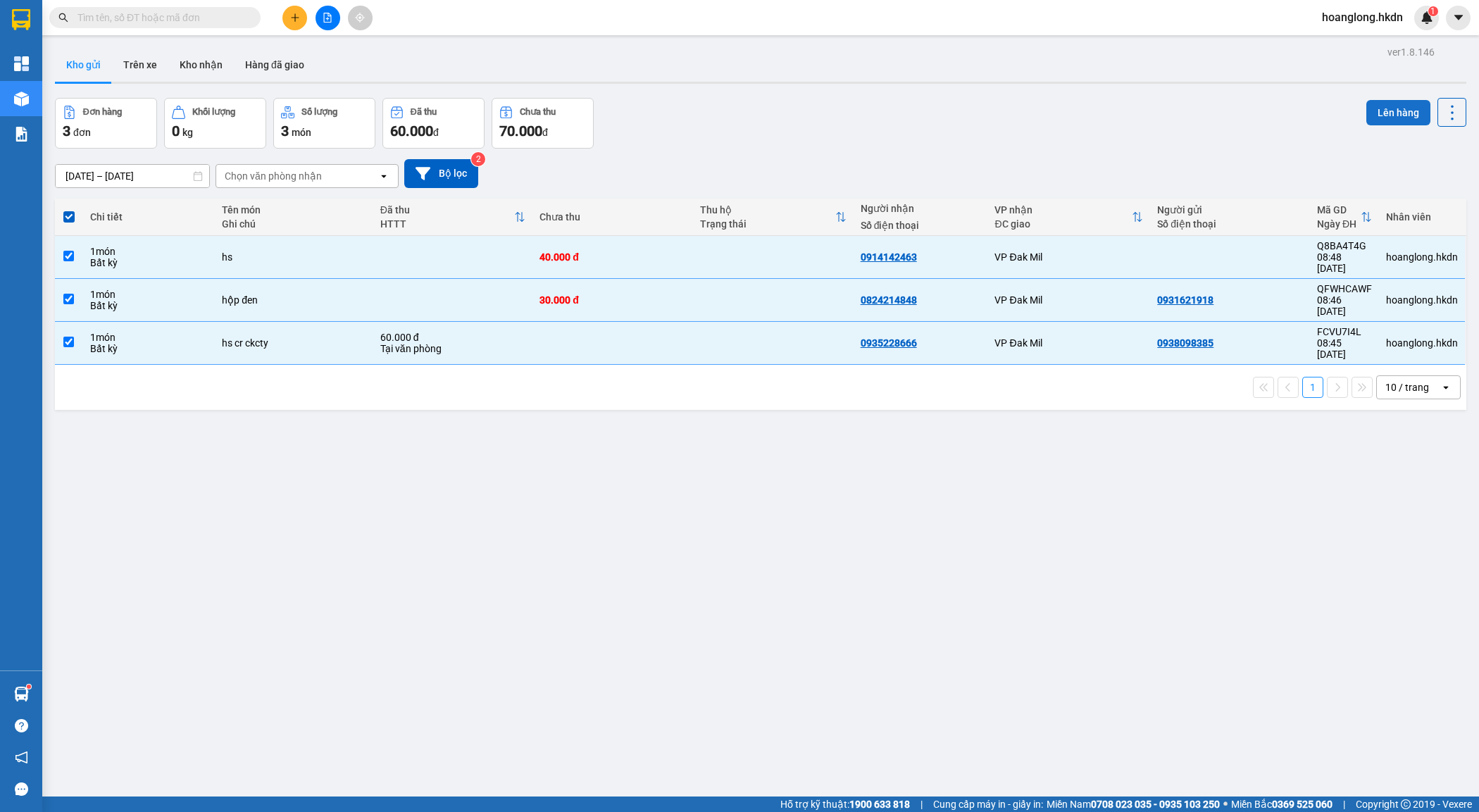
click at [1387, 111] on button "Lên hàng" at bounding box center [1398, 113] width 64 height 25
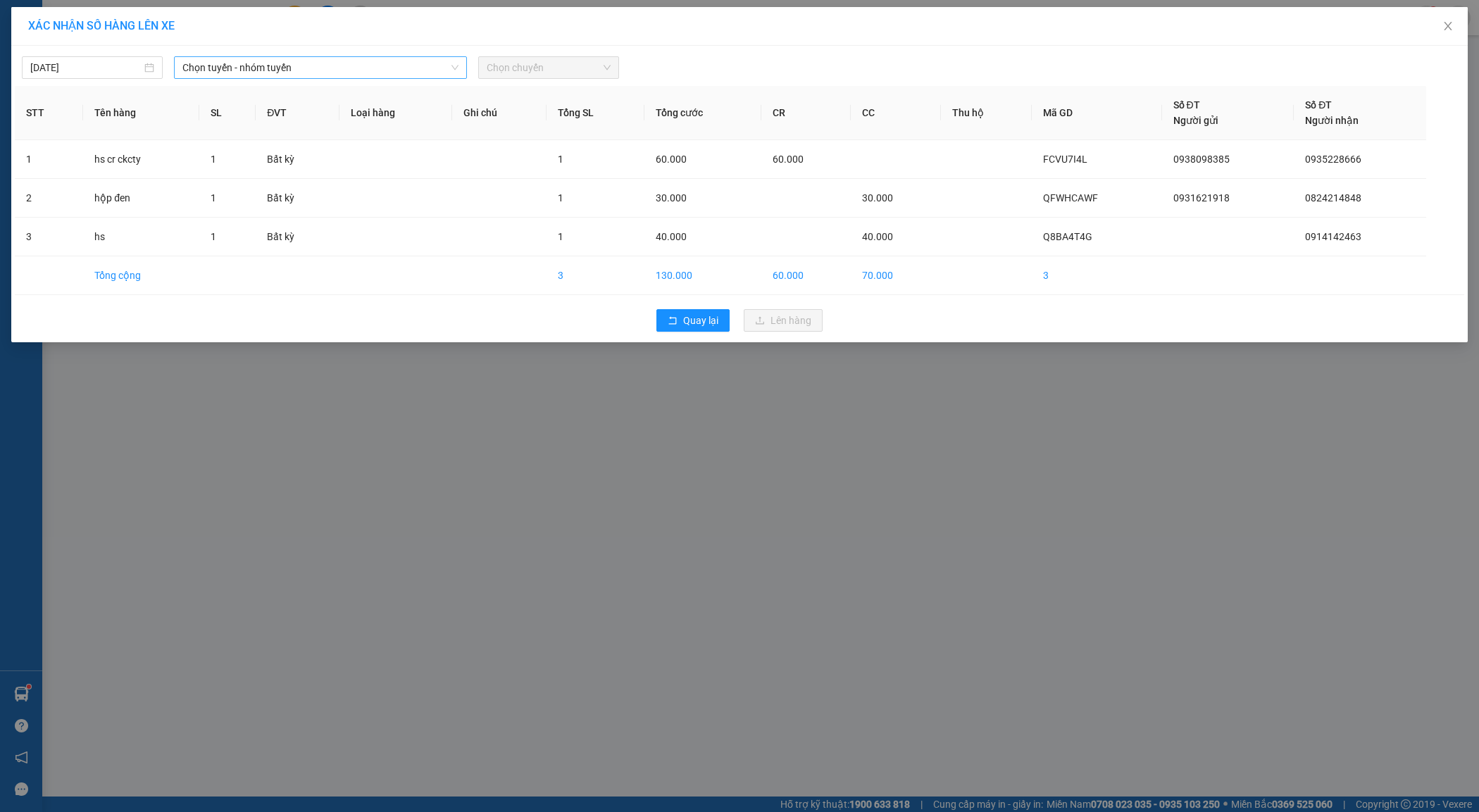
click at [297, 65] on span "Chọn tuyến - nhóm tuyến" at bounding box center [321, 67] width 277 height 21
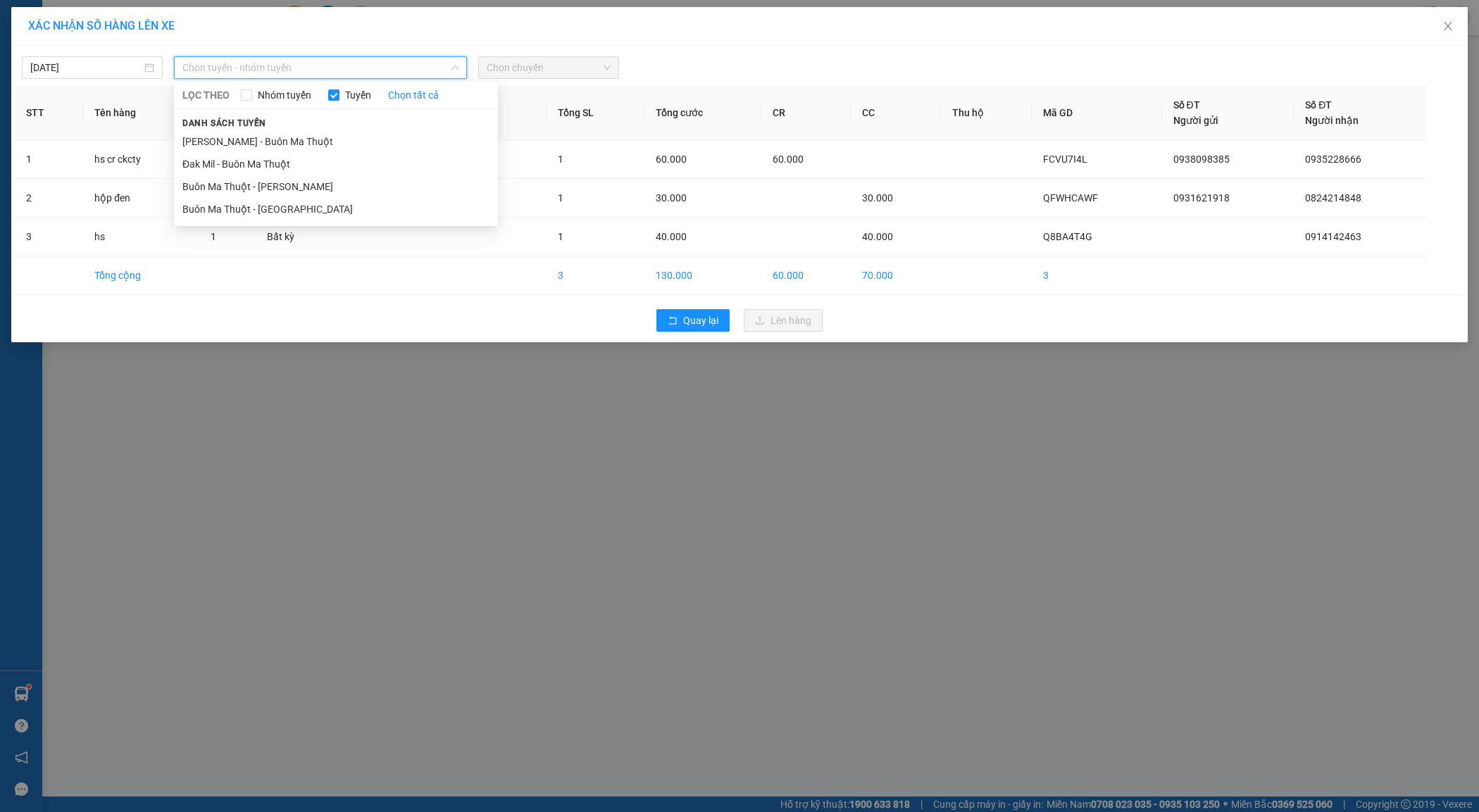
click at [434, 68] on span "Chọn tuyến - nhóm tuyến" at bounding box center [321, 67] width 277 height 21
click at [417, 182] on li "Buôn Ma Thuột - [PERSON_NAME]" at bounding box center [336, 186] width 324 height 23
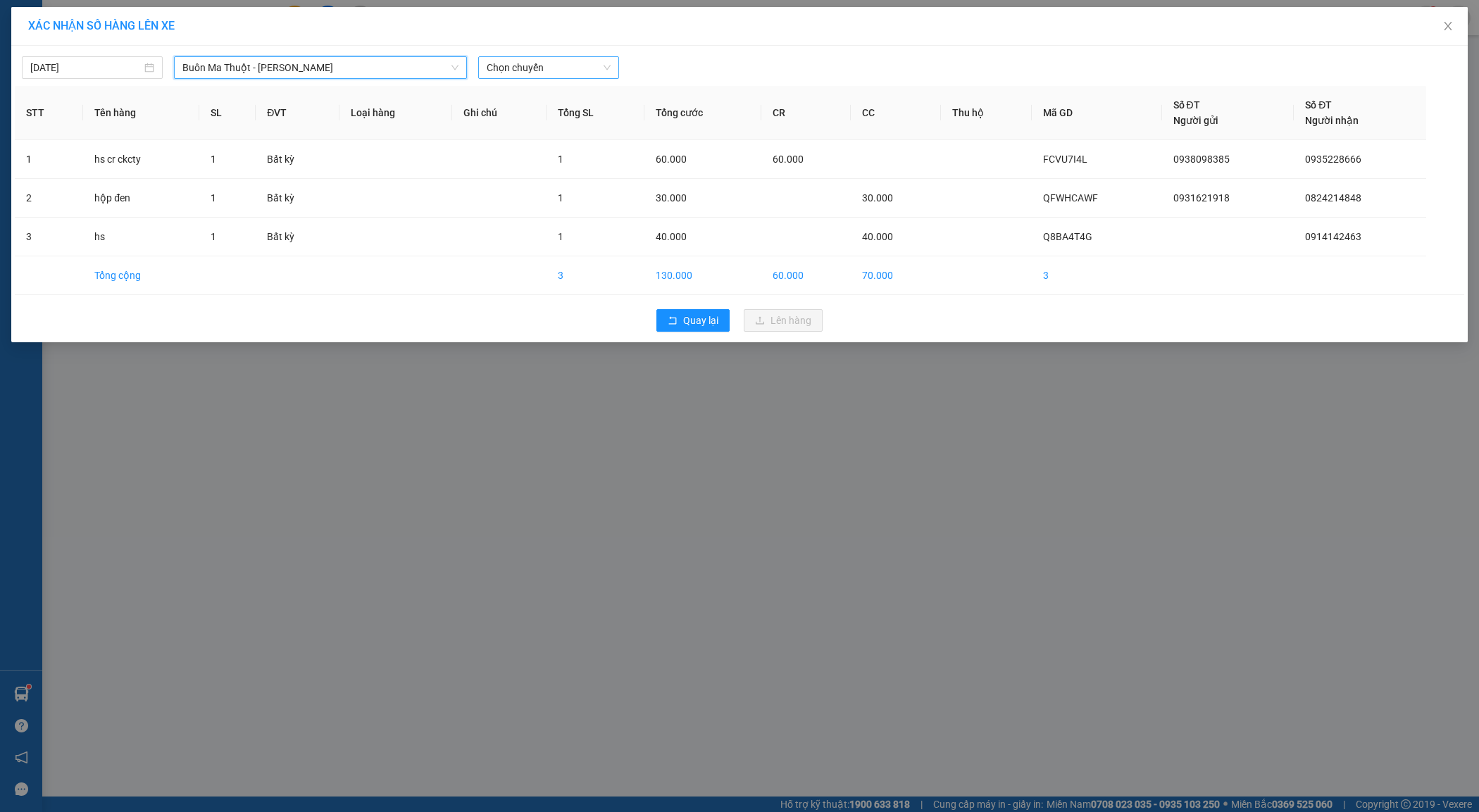
click at [589, 73] on span "Chọn chuyến" at bounding box center [548, 67] width 124 height 21
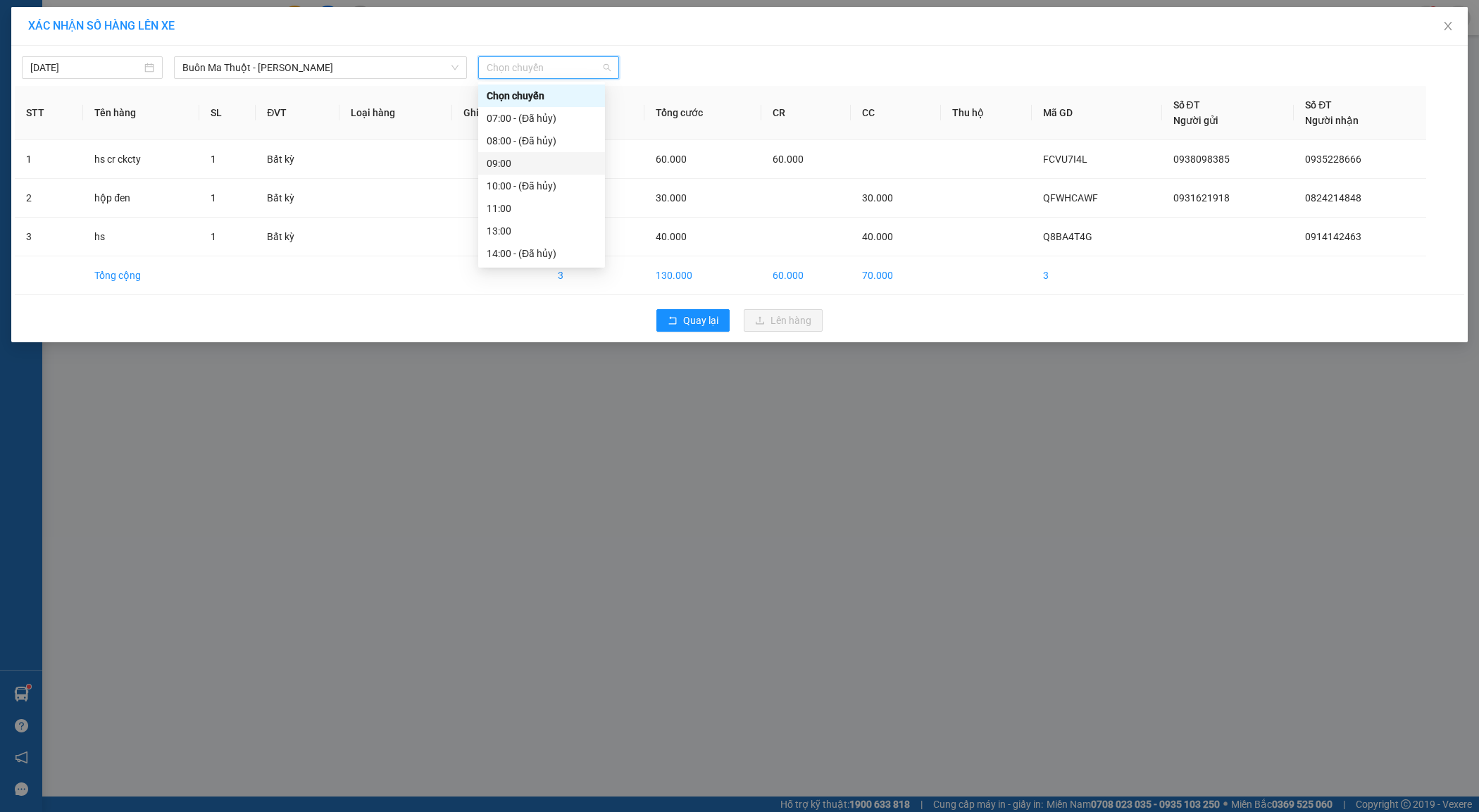
click at [551, 160] on div "09:00" at bounding box center [541, 164] width 110 height 16
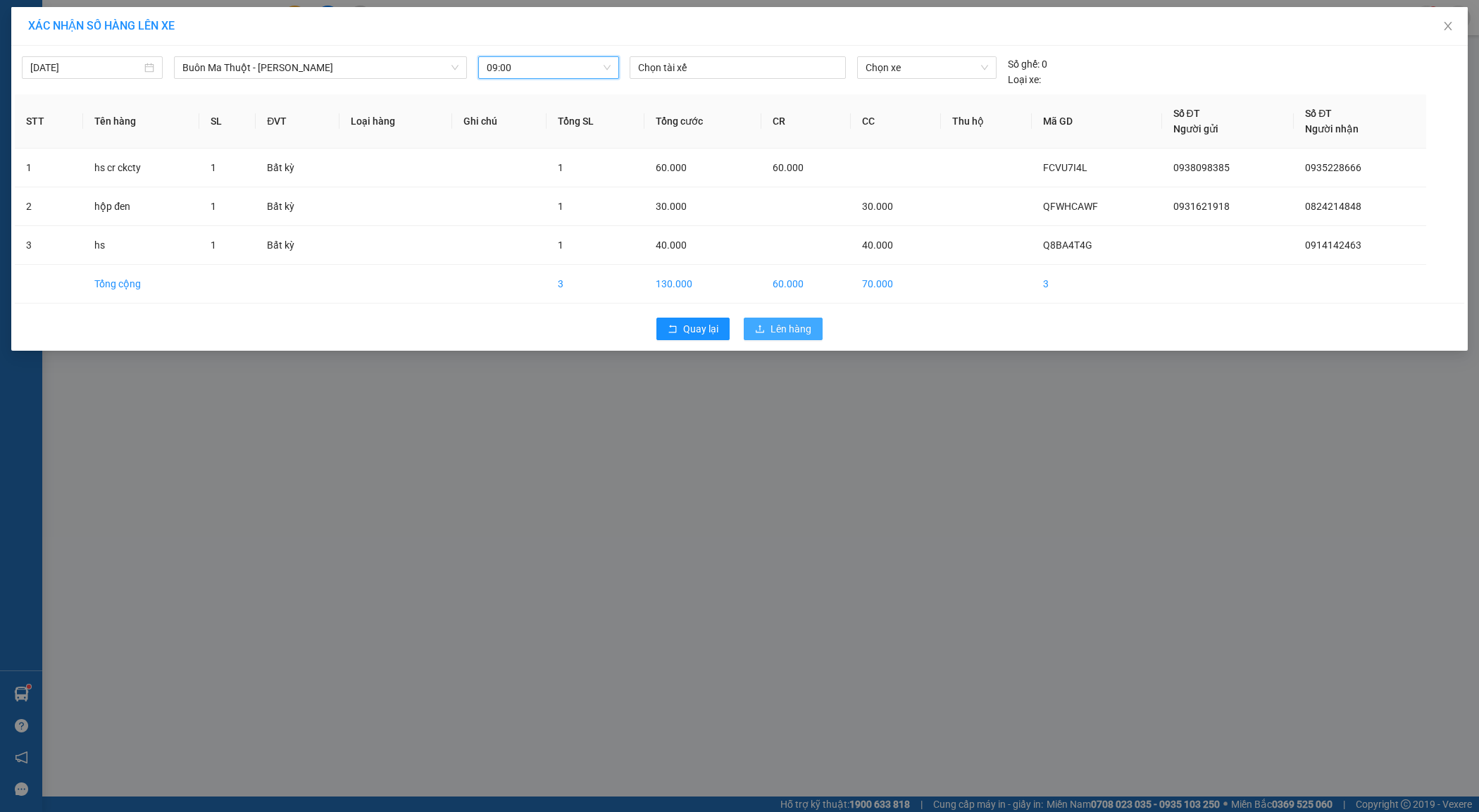
click at [812, 328] on button "Lên hàng" at bounding box center [784, 329] width 79 height 23
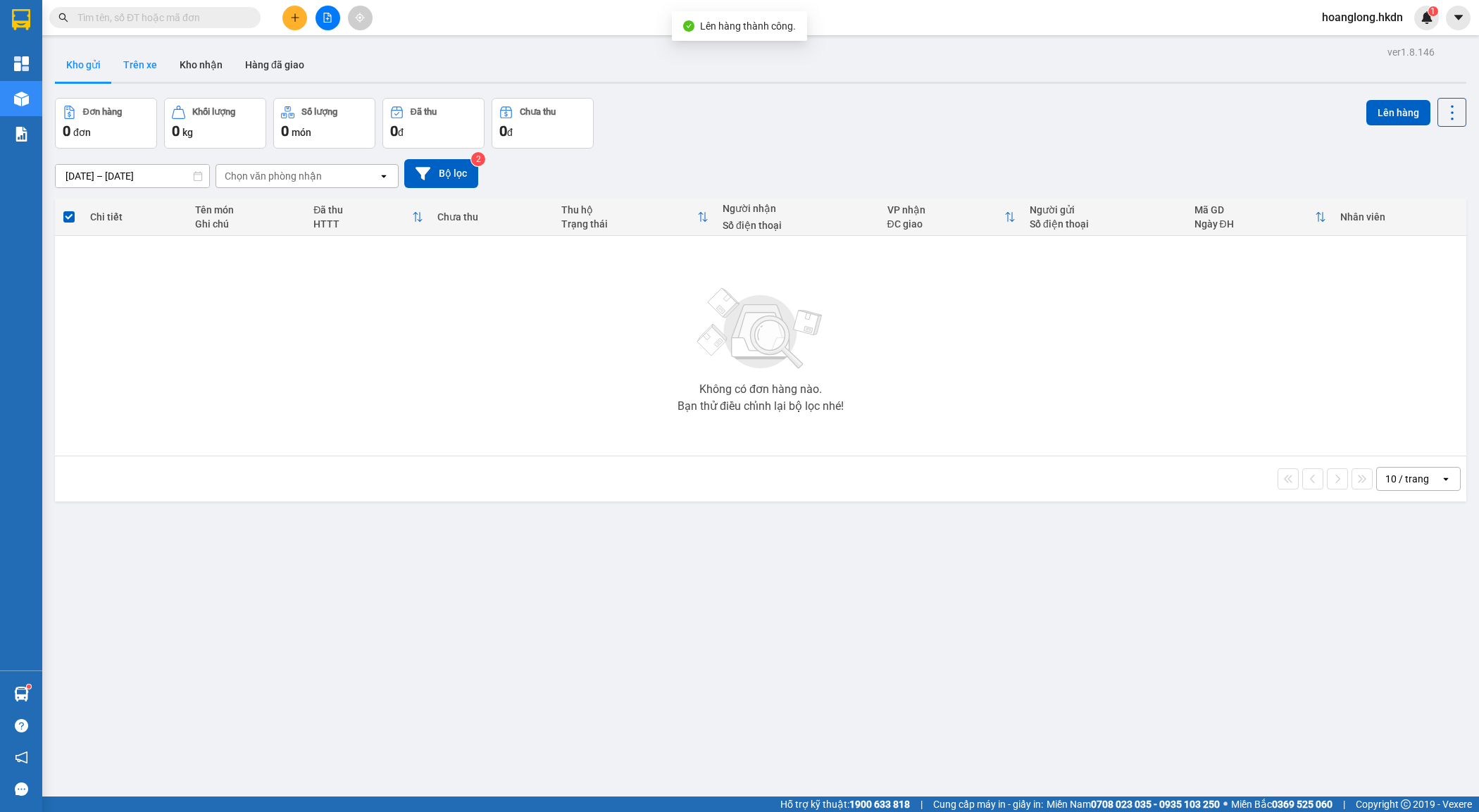
click at [149, 75] on button "Trên xe" at bounding box center [140, 65] width 56 height 34
